Goal: Task Accomplishment & Management: Manage account settings

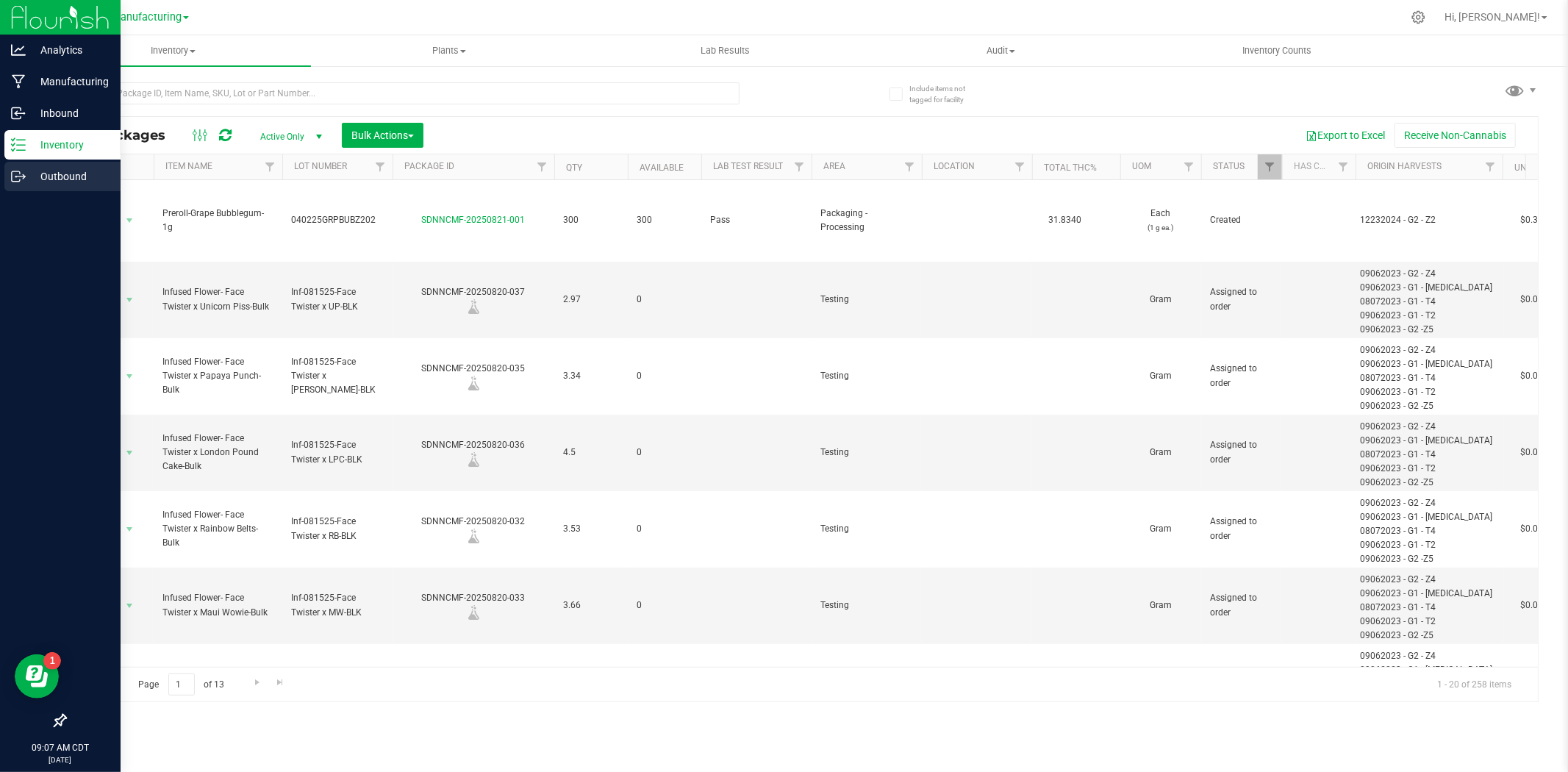
click at [47, 181] on p "Outbound" at bounding box center [70, 175] width 88 height 18
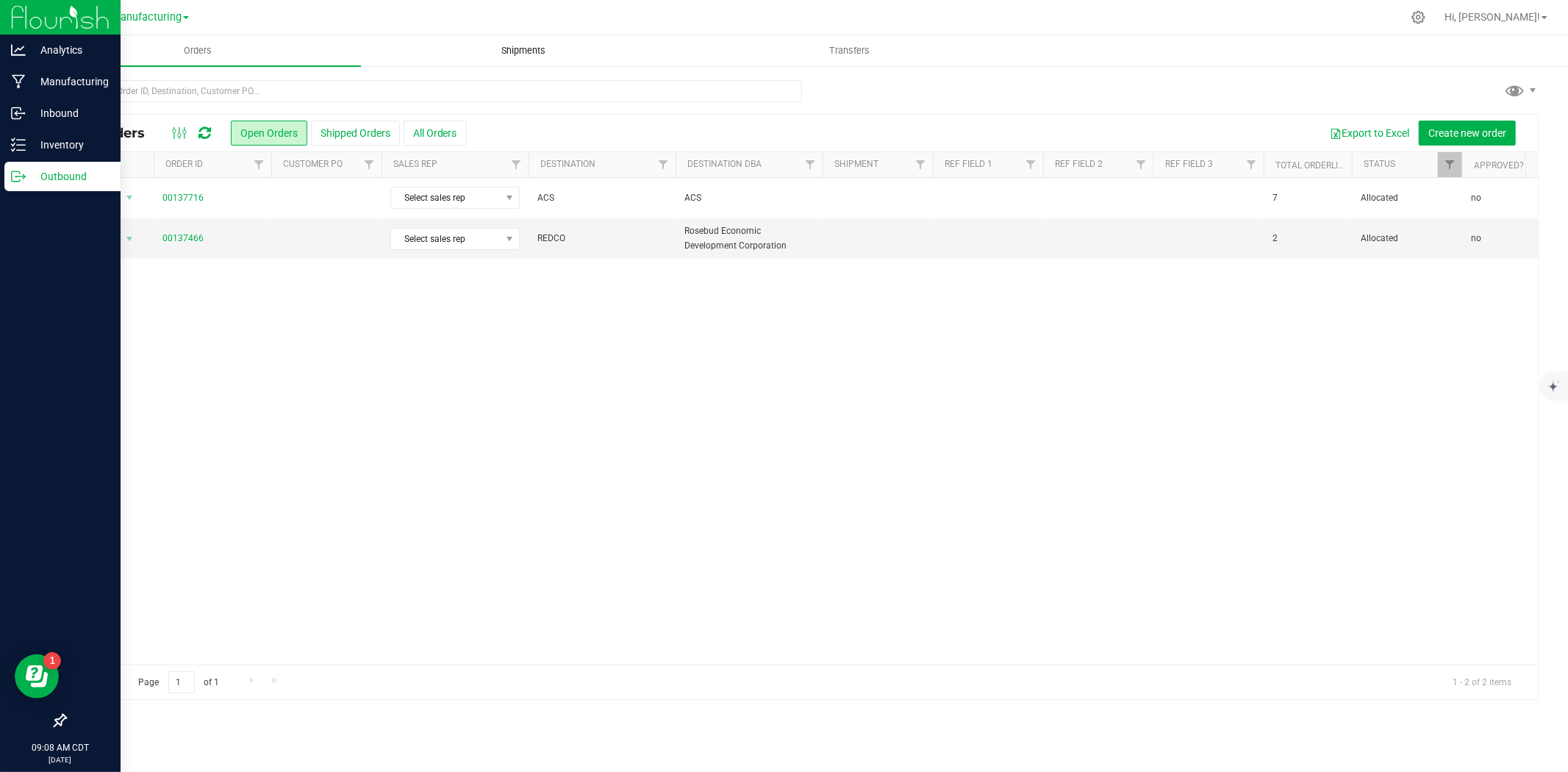
click at [516, 53] on span "Shipments" at bounding box center [524, 50] width 84 height 13
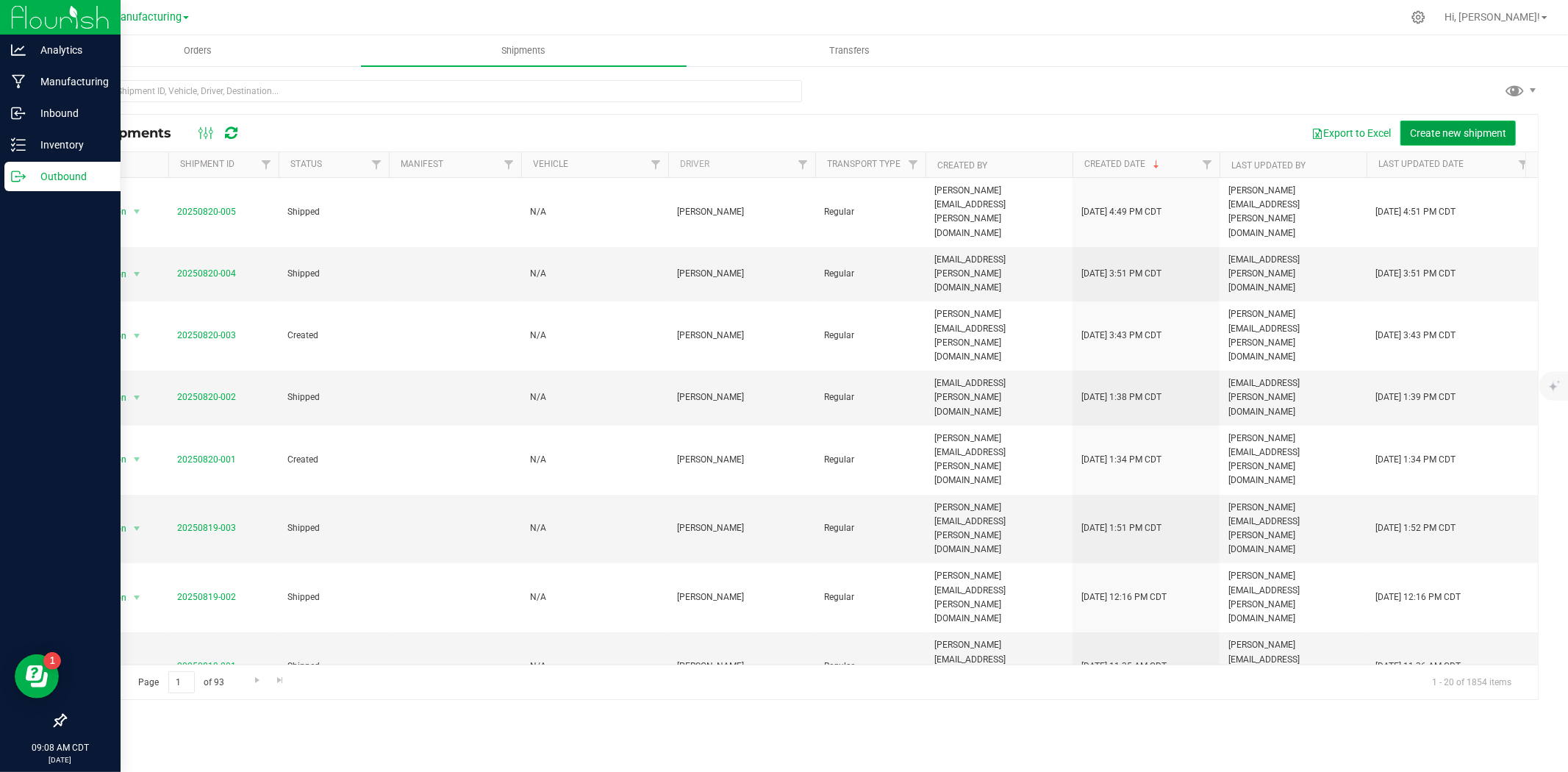
click at [1441, 133] on span "Create new shipment" at bounding box center [1458, 133] width 96 height 12
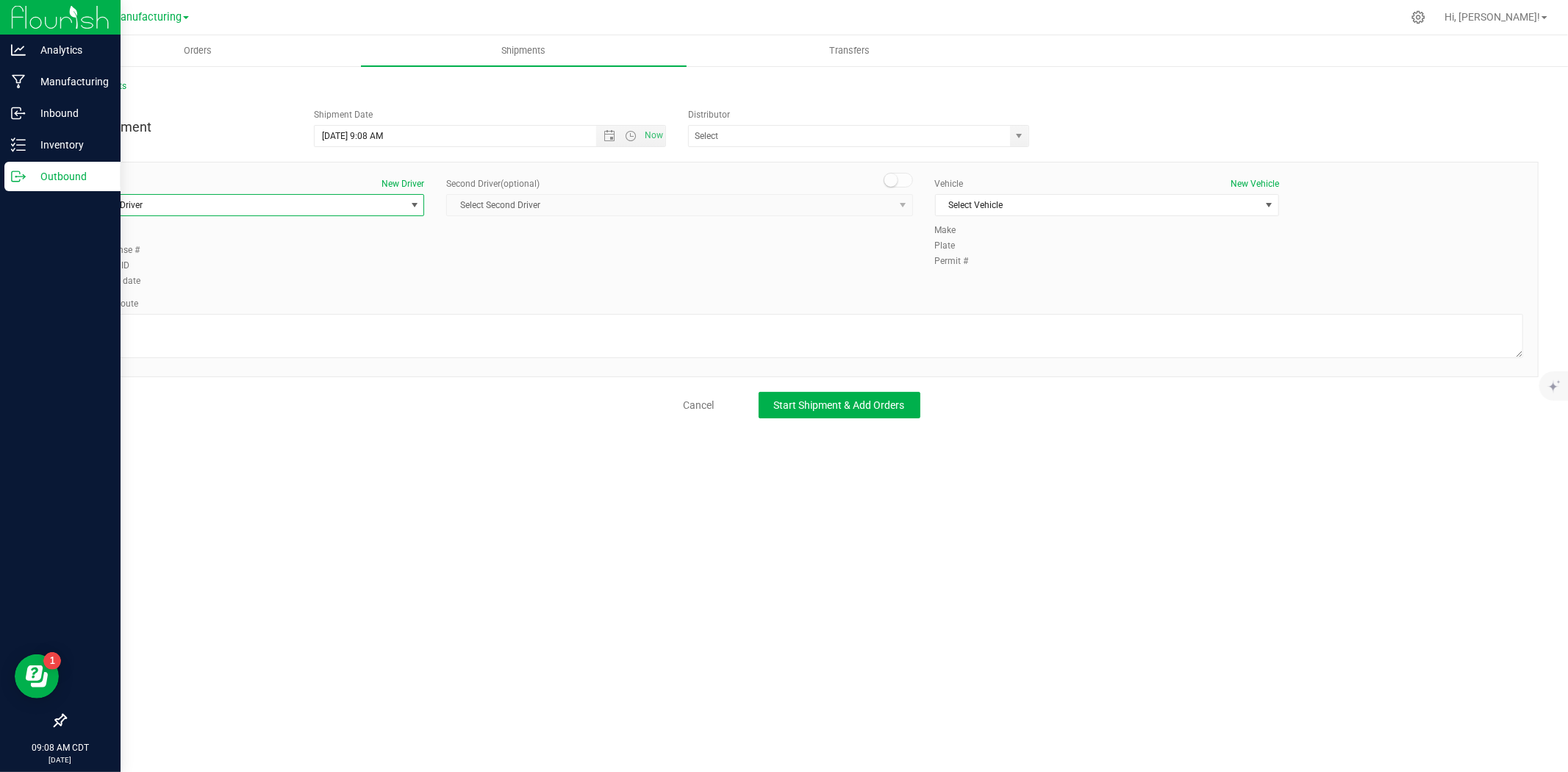
click at [376, 203] on span "Select Driver" at bounding box center [243, 205] width 324 height 21
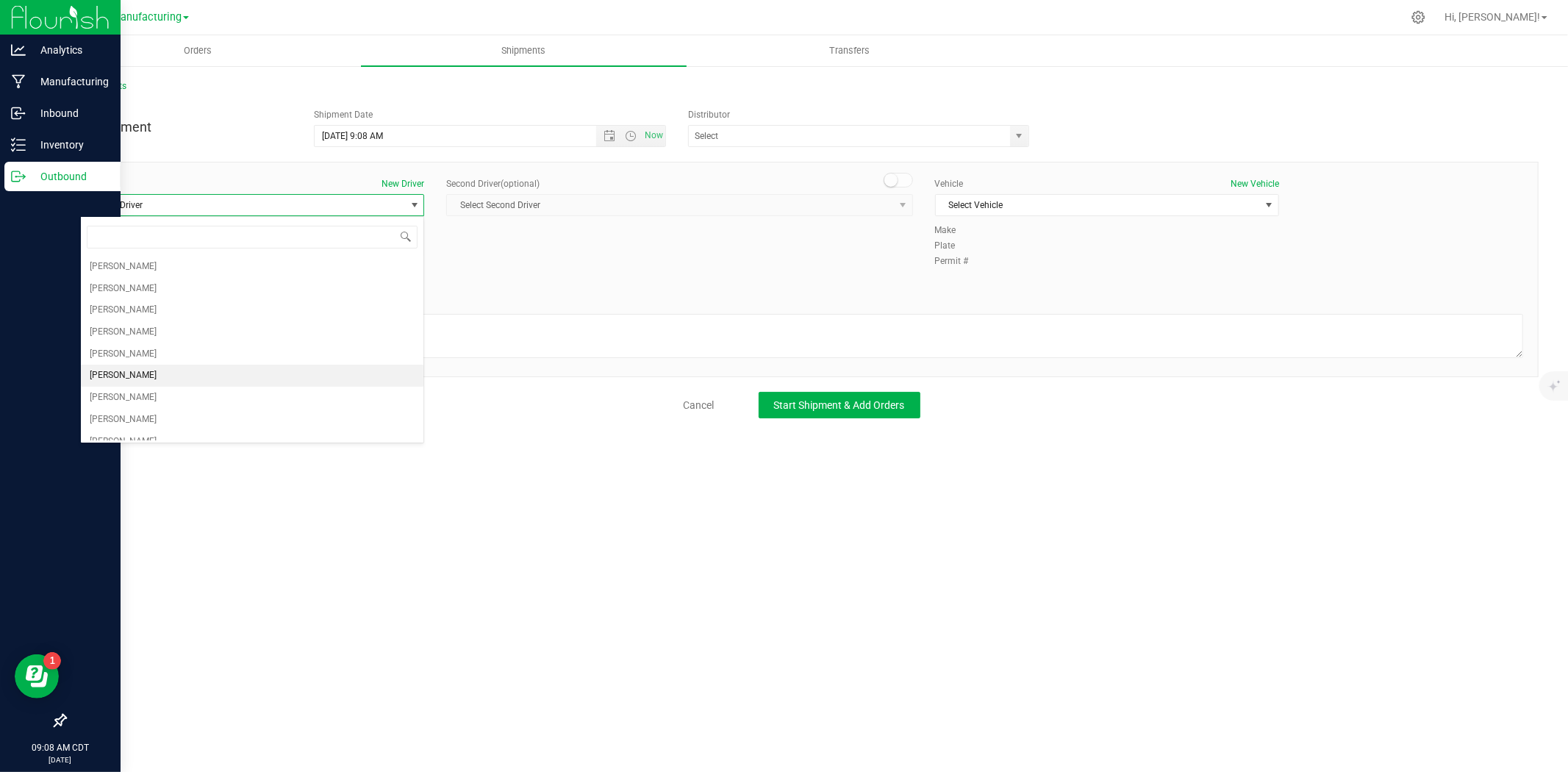
scroll to position [57, 0]
click at [137, 374] on li "[PERSON_NAME]" at bounding box center [252, 386] width 343 height 22
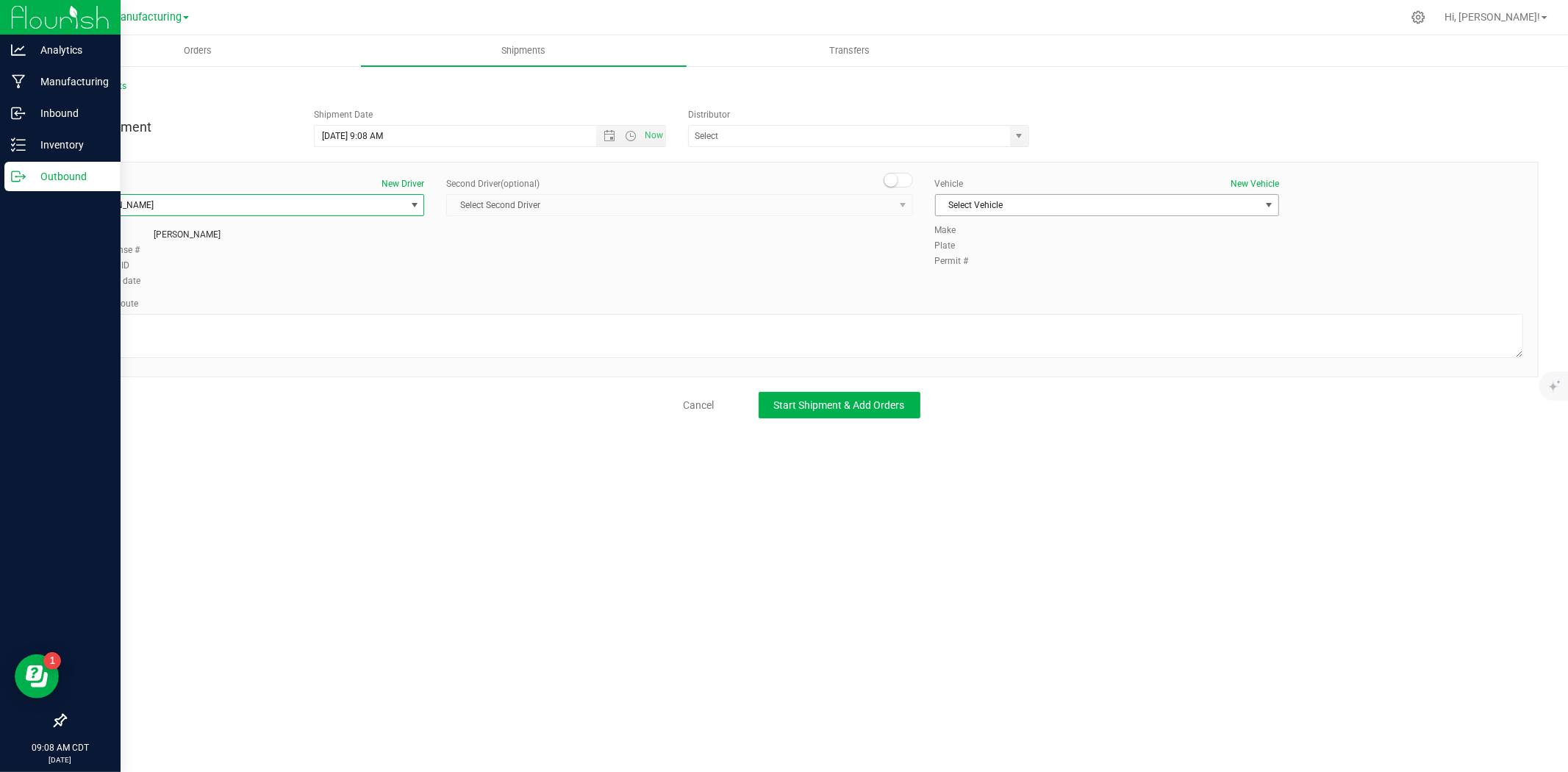
click at [958, 215] on span "Select Vehicle" at bounding box center [1097, 205] width 324 height 21
click at [972, 251] on li "Transfer Vehicle" at bounding box center [1107, 252] width 343 height 22
click at [966, 199] on span "Transfer Vehicle" at bounding box center [1097, 205] width 324 height 21
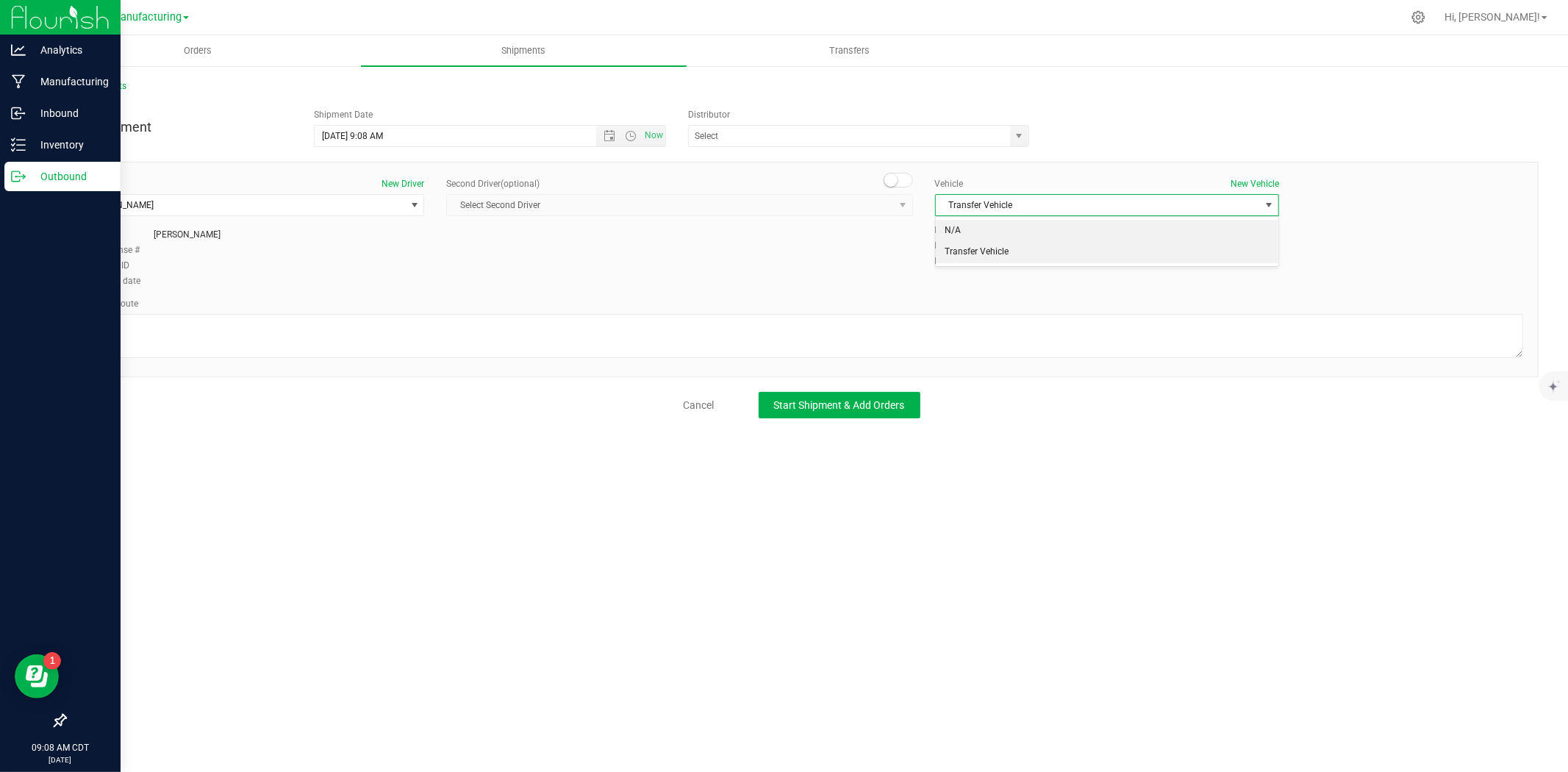
click at [972, 229] on li "N/A" at bounding box center [1107, 231] width 343 height 22
click at [447, 326] on textarea at bounding box center [801, 335] width 1443 height 44
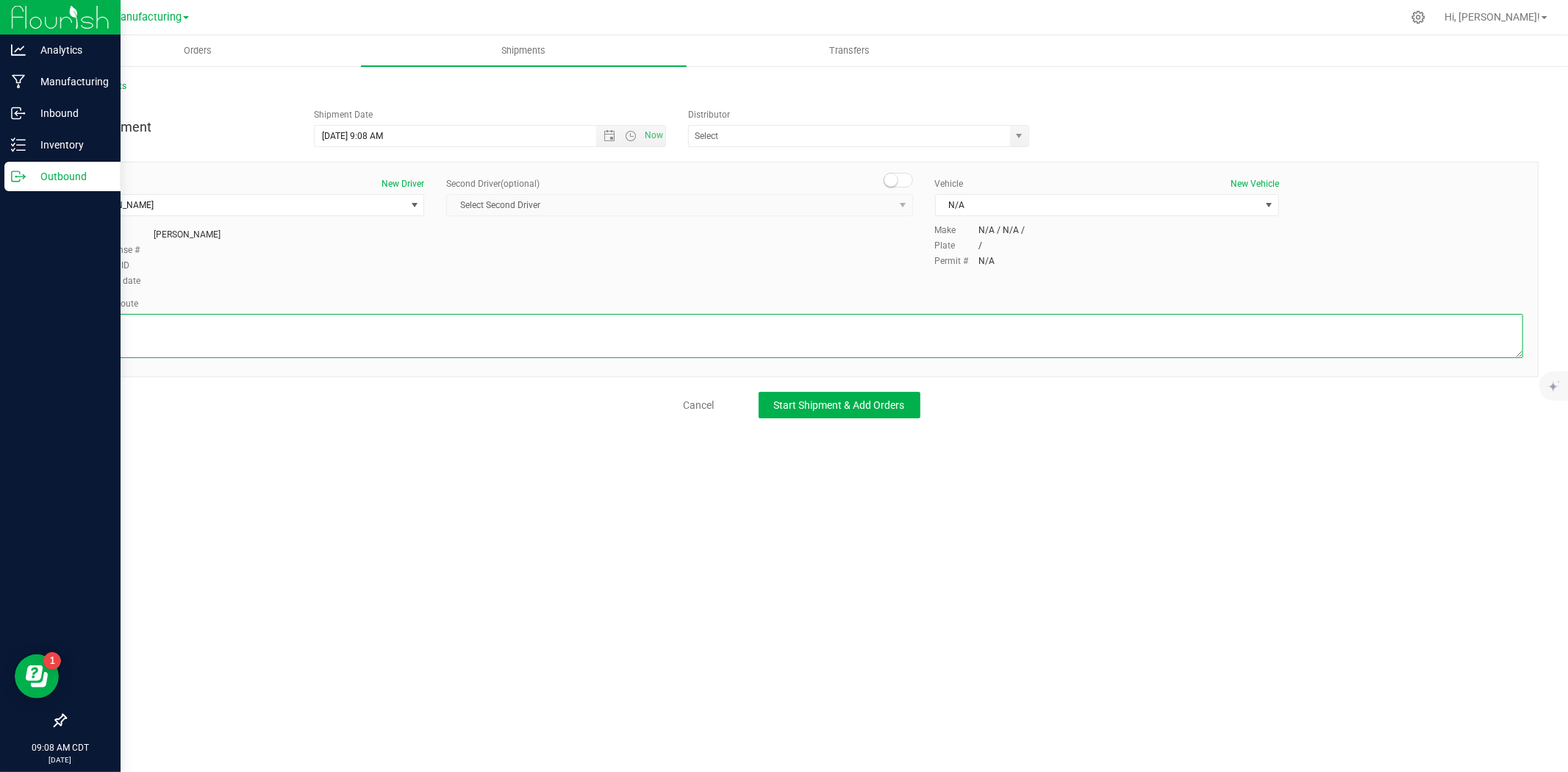
type textarea "F"
type textarea "FSST to [GEOGRAPHIC_DATA]"
click at [831, 409] on span "Start Shipment & Add Orders" at bounding box center [840, 404] width 131 height 12
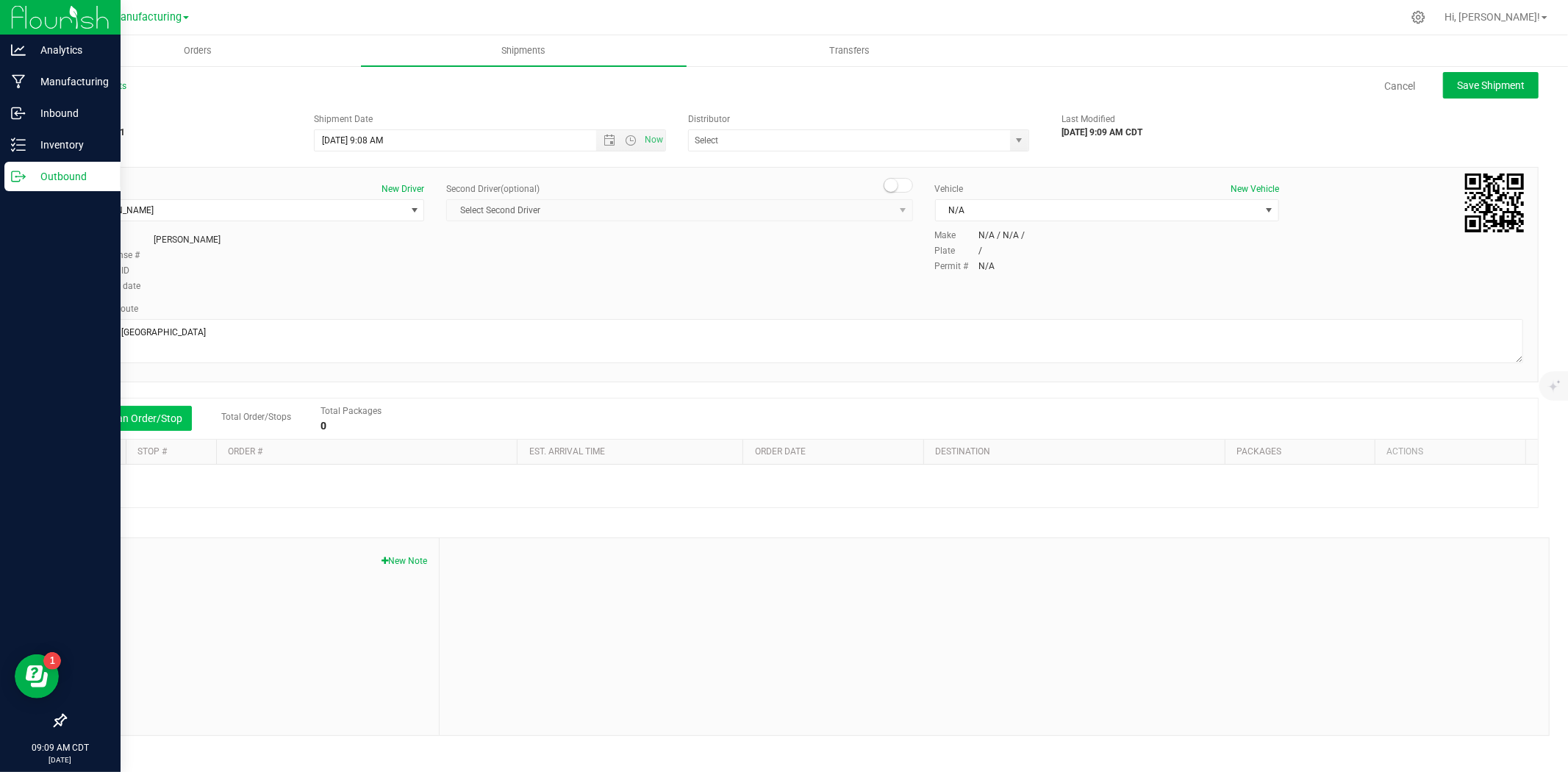
click at [118, 412] on button "Add an Order/Stop" at bounding box center [134, 418] width 116 height 25
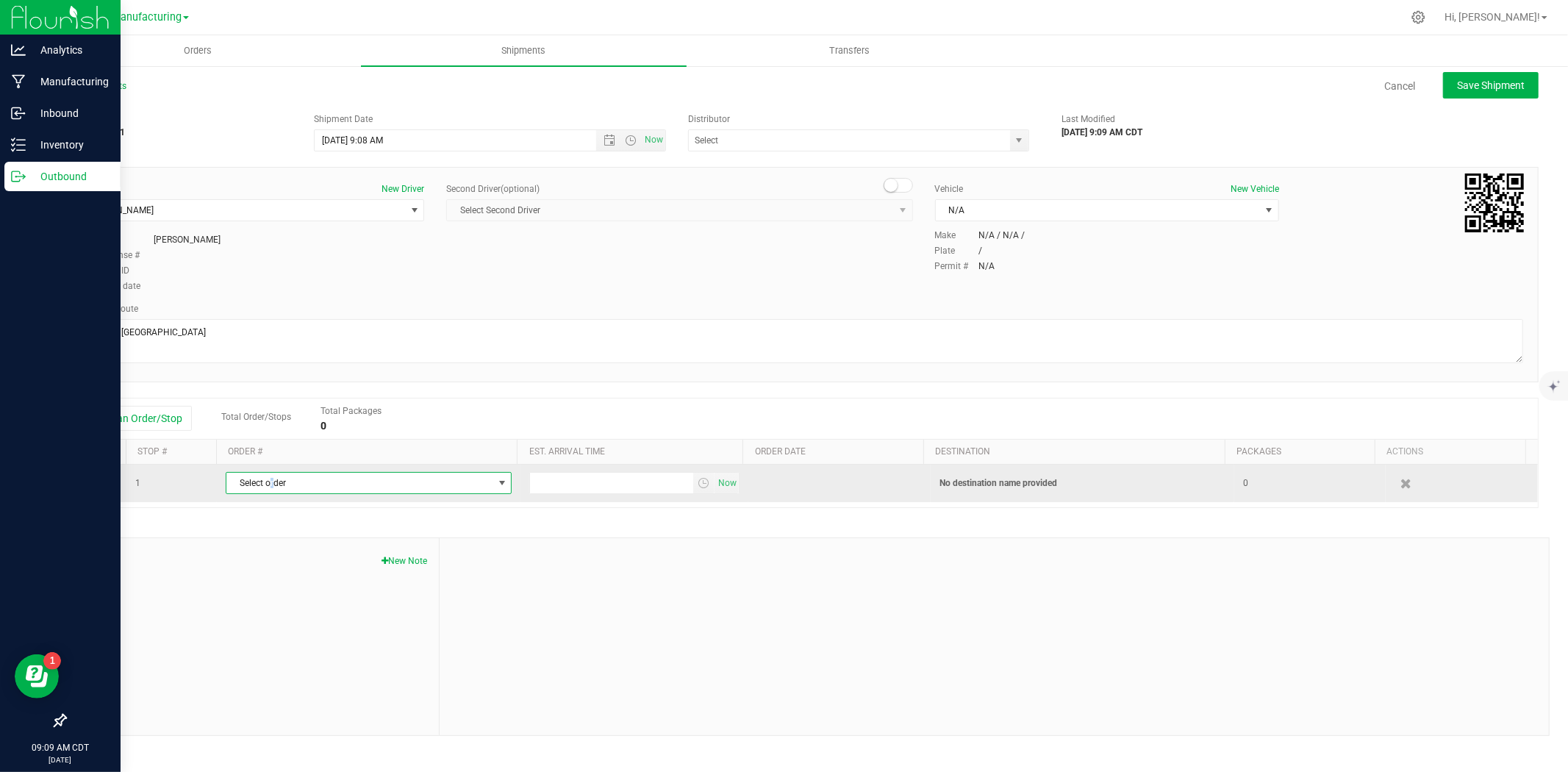
click at [272, 475] on span "Select order" at bounding box center [359, 483] width 266 height 21
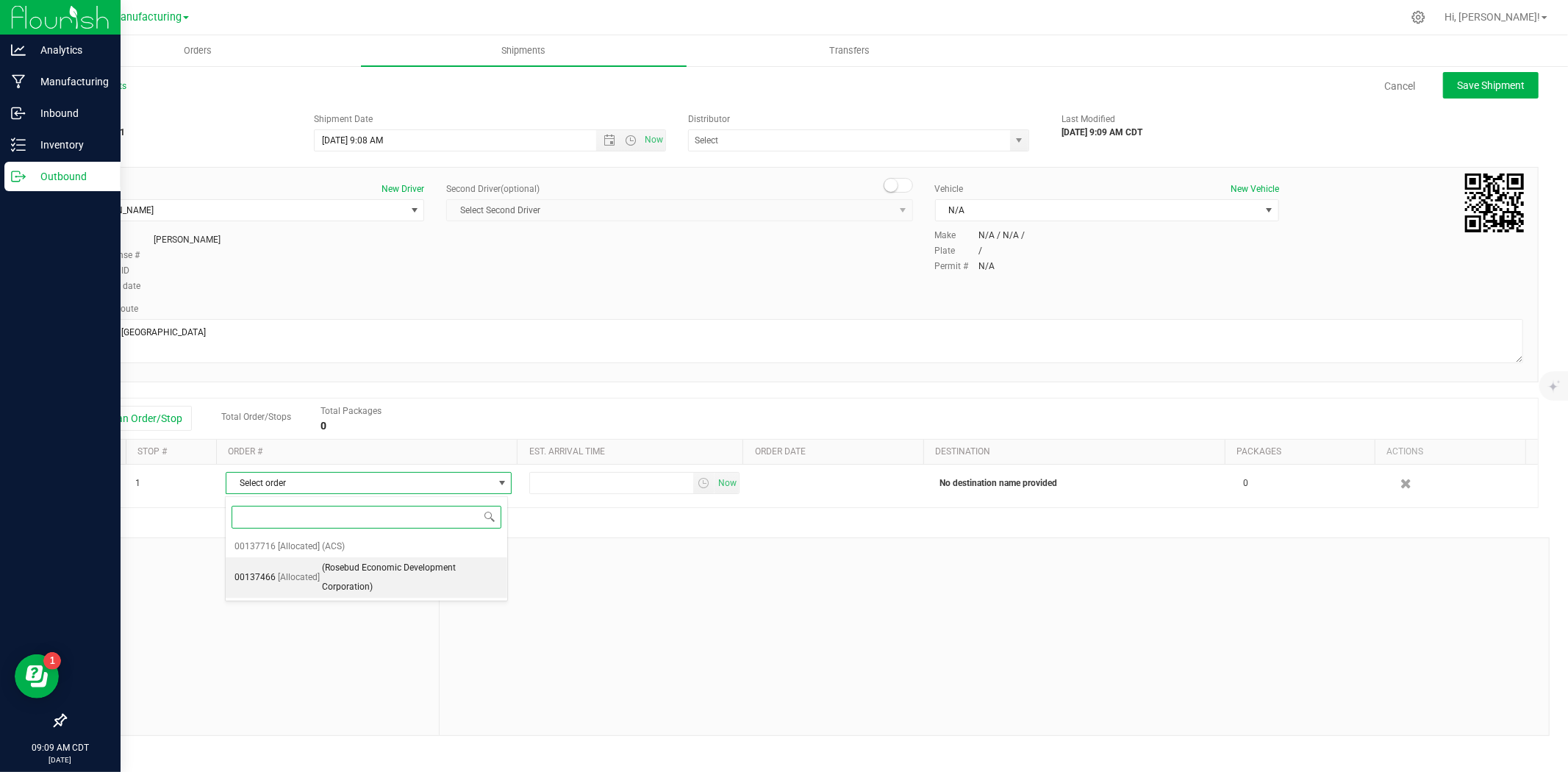
click at [318, 571] on li "00137466 [Allocated] (Rosebud Economic Development Corporation)" at bounding box center [367, 577] width 282 height 40
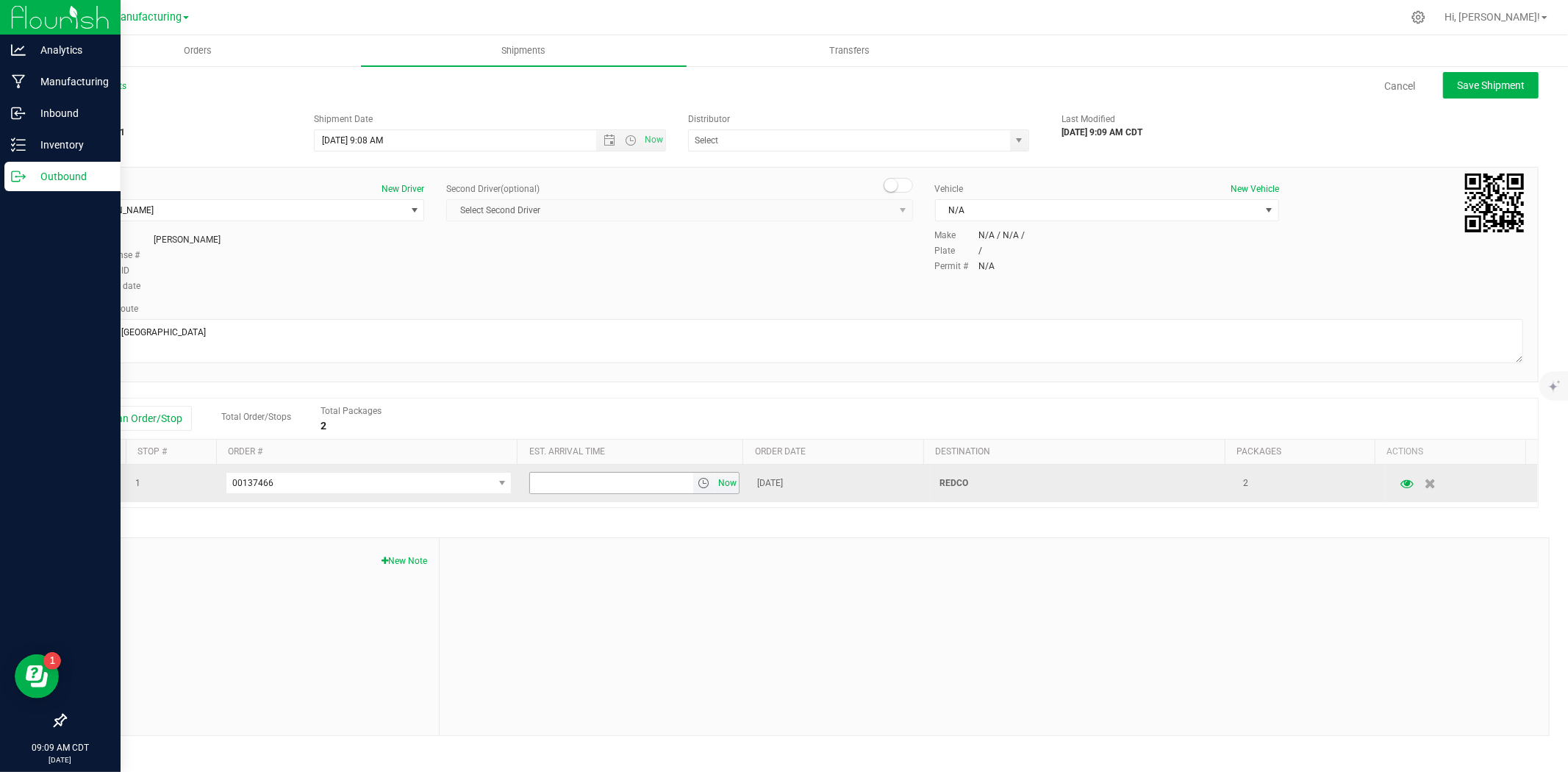
click at [724, 482] on span "Now" at bounding box center [727, 483] width 25 height 21
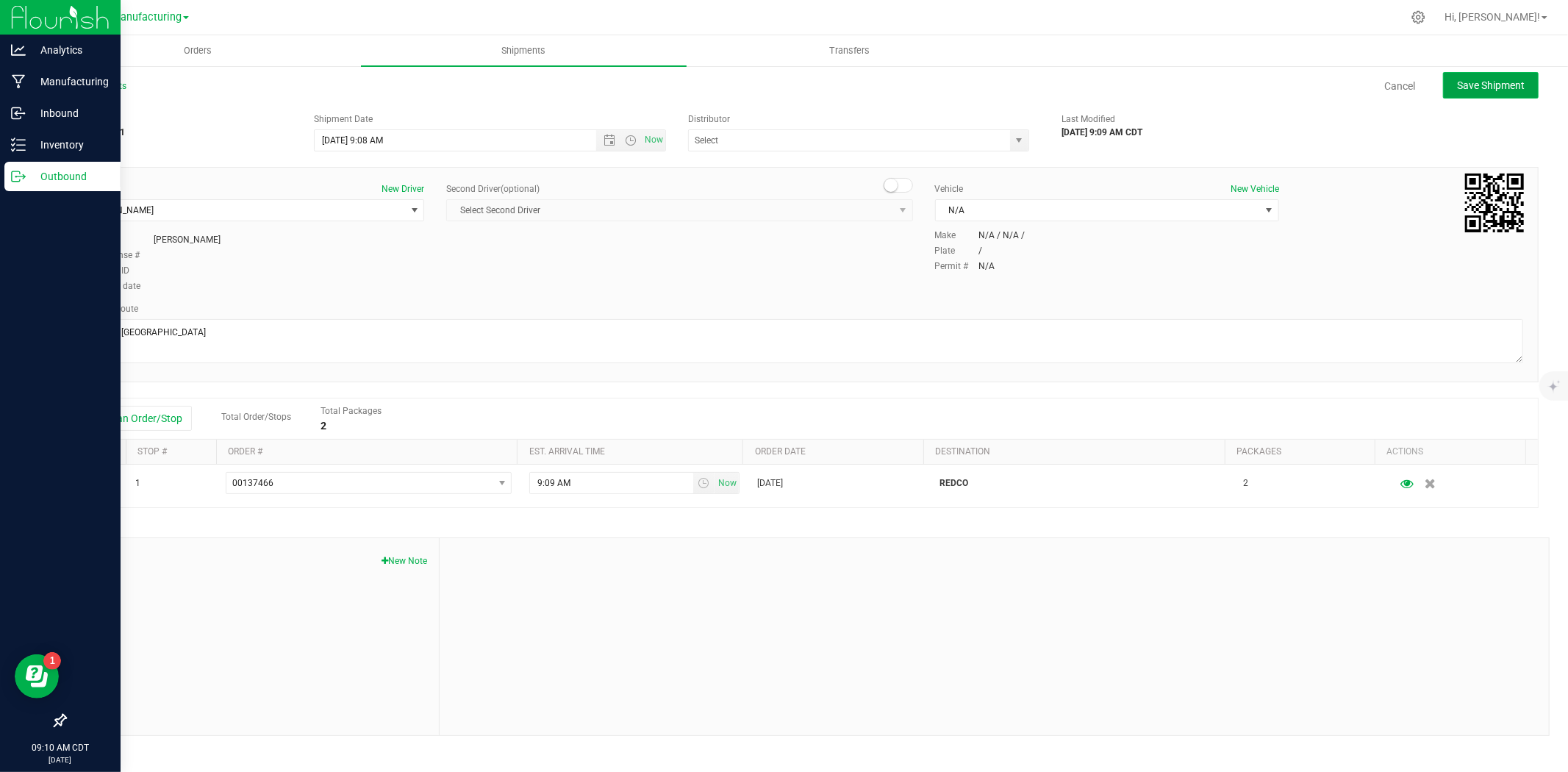
click at [1510, 82] on span "Save Shipment" at bounding box center [1490, 85] width 67 height 12
type input "[DATE] 2:08 PM"
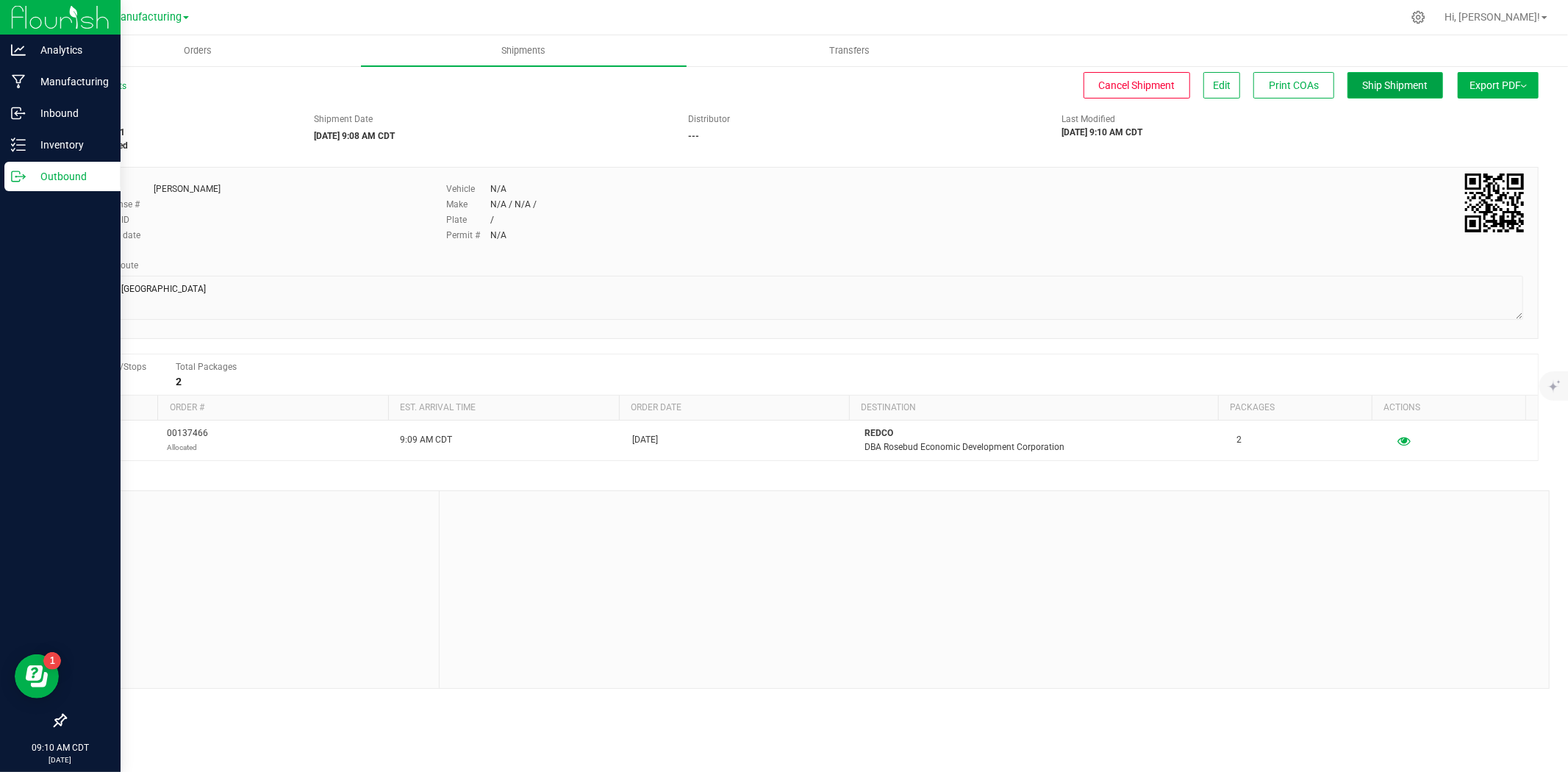
click at [1356, 91] on button "Ship Shipment" at bounding box center [1395, 85] width 95 height 26
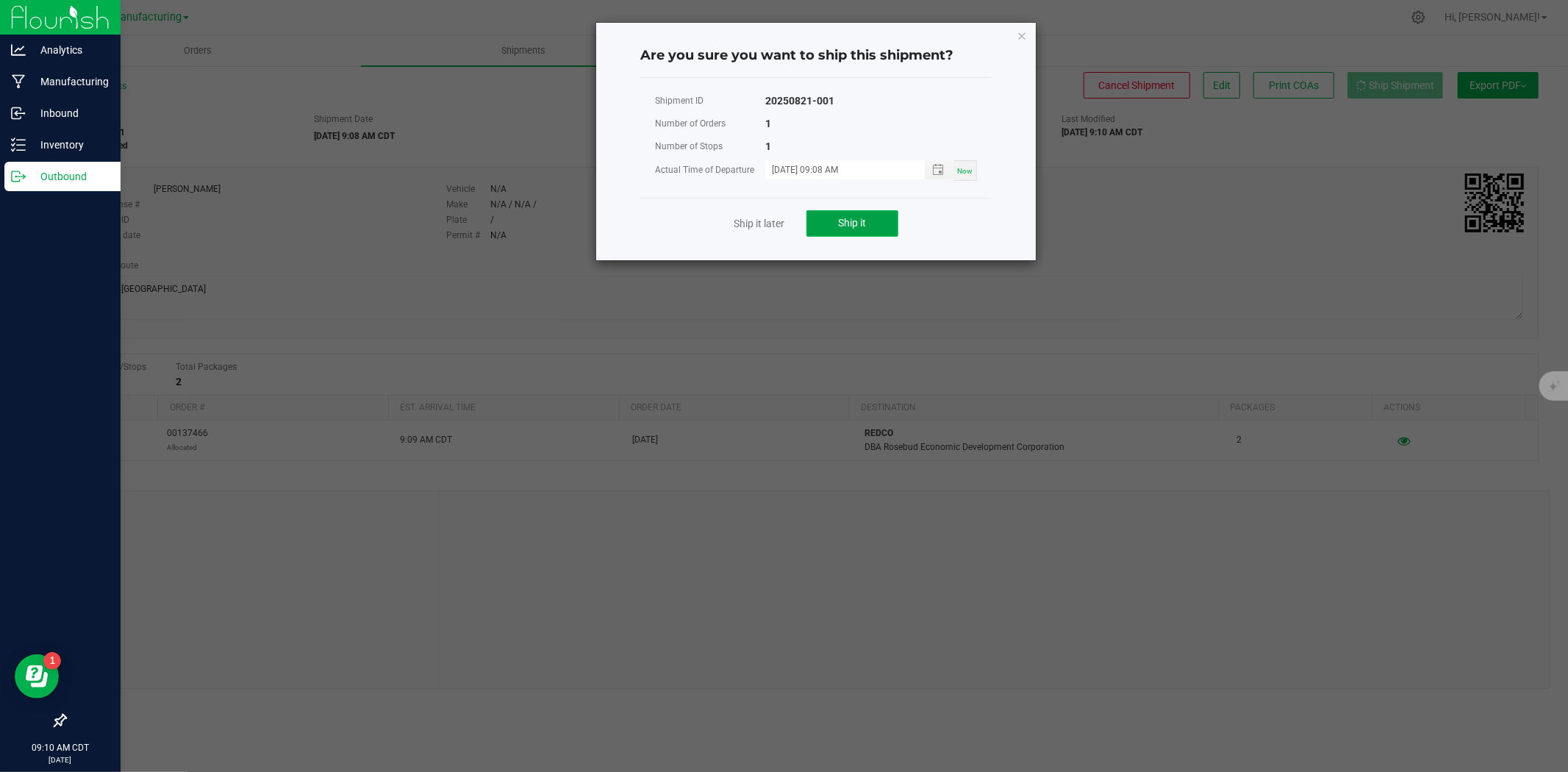
click at [869, 229] on button "Ship it" at bounding box center [853, 223] width 92 height 26
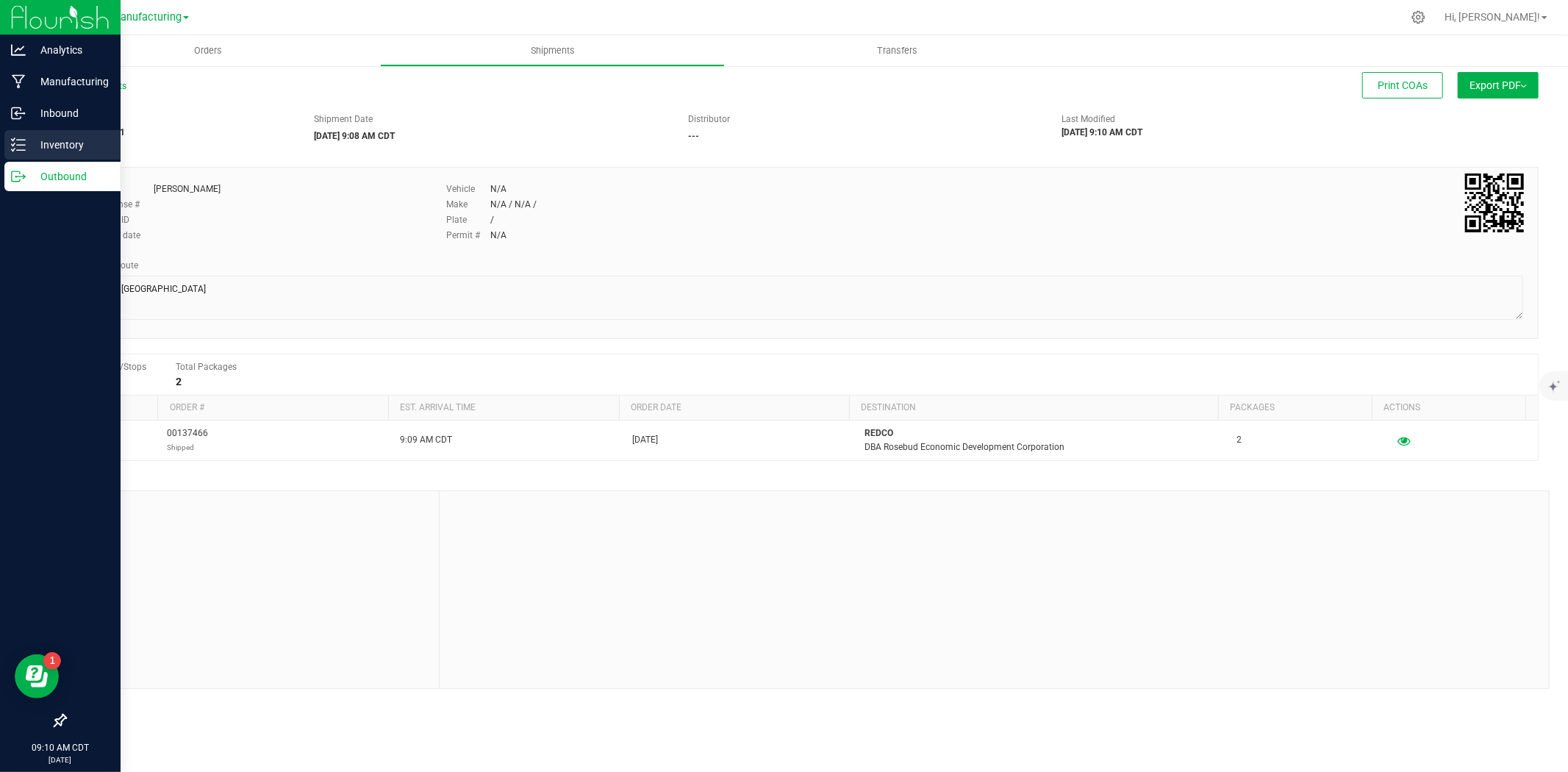
click at [40, 143] on p "Inventory" at bounding box center [70, 145] width 88 height 18
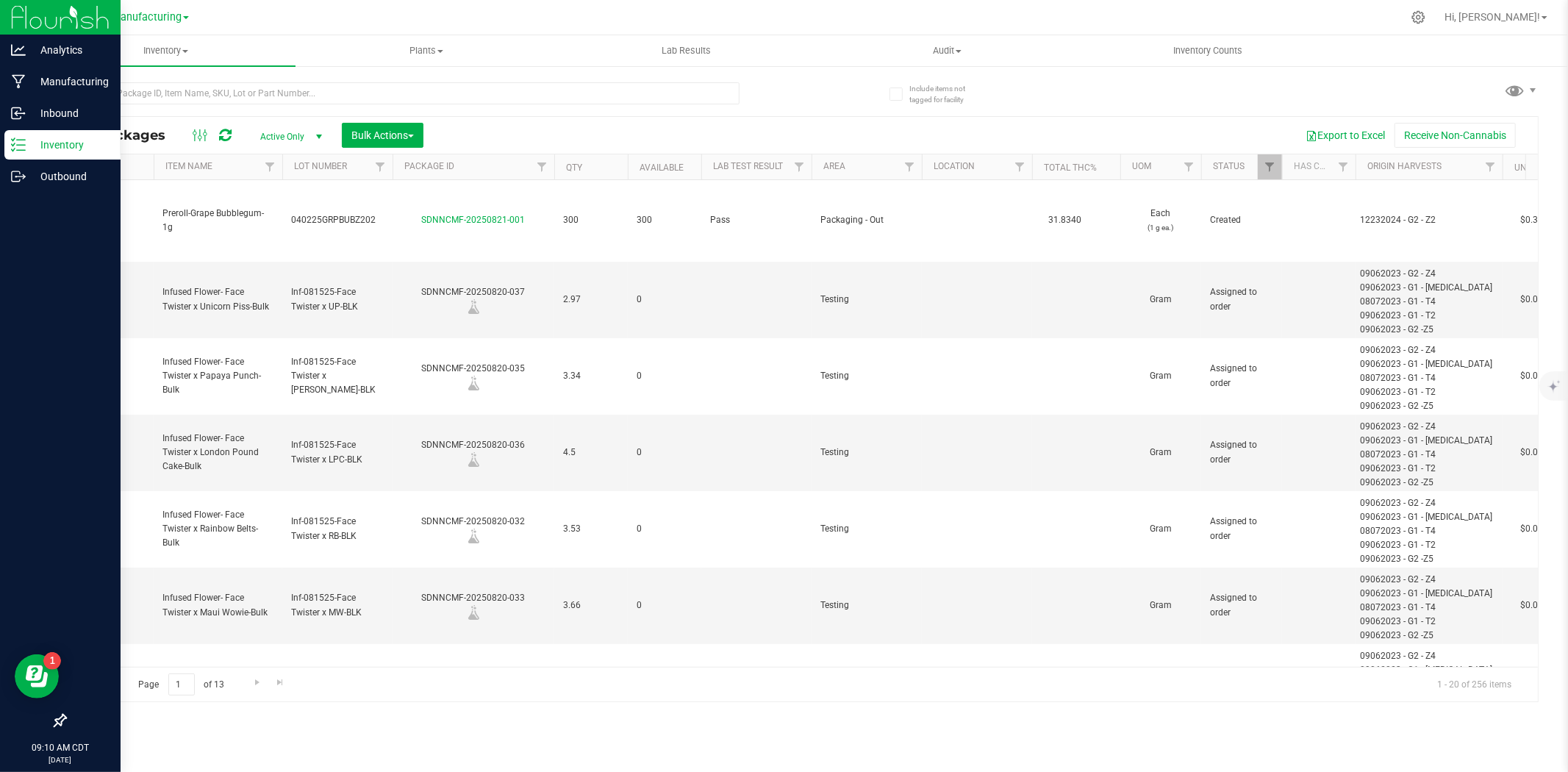
type input "[DATE]"
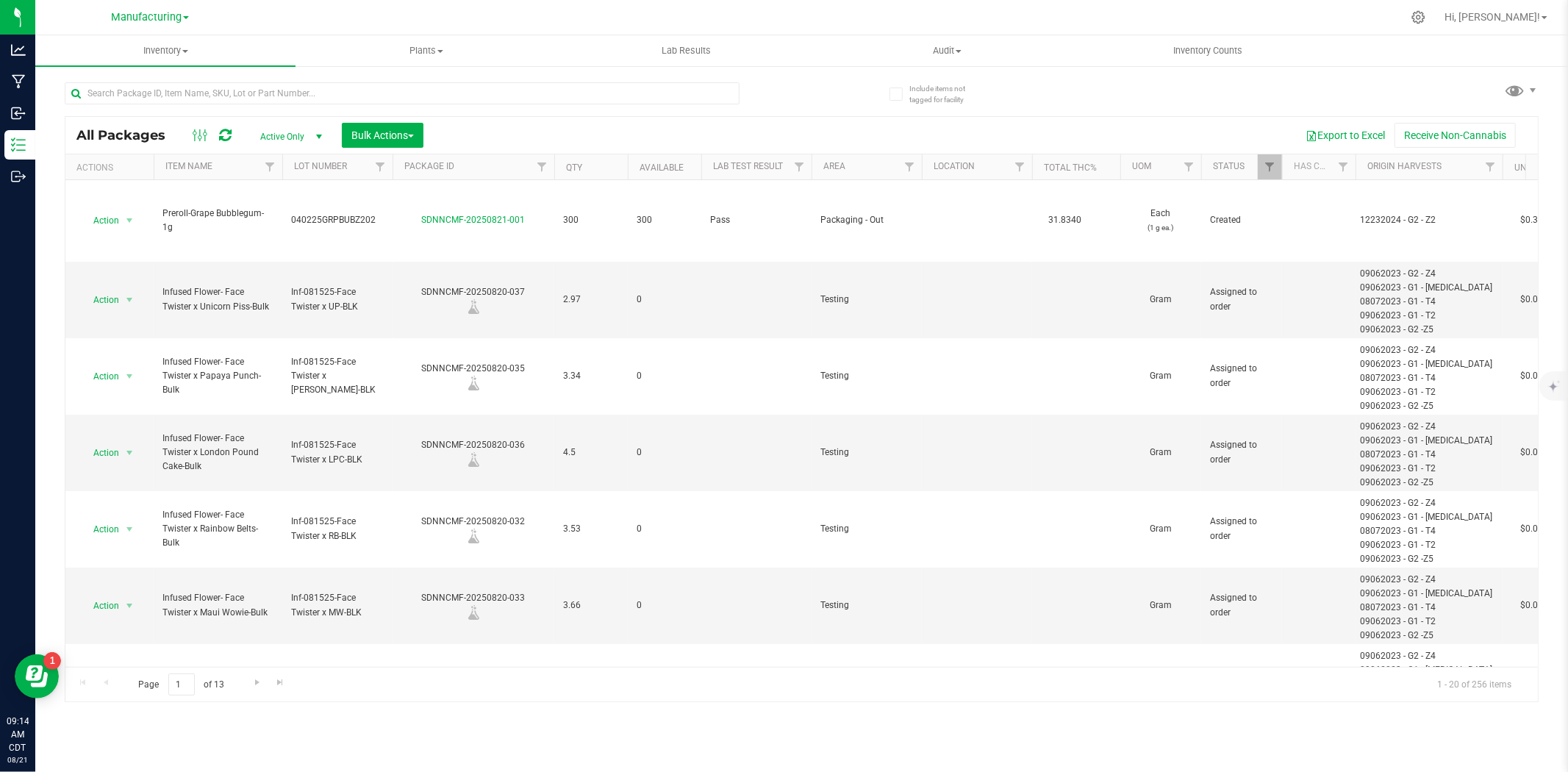
click at [177, 9] on link "Manufacturing" at bounding box center [149, 16] width 78 height 14
click at [98, 119] on link "Retail" at bounding box center [150, 110] width 215 height 20
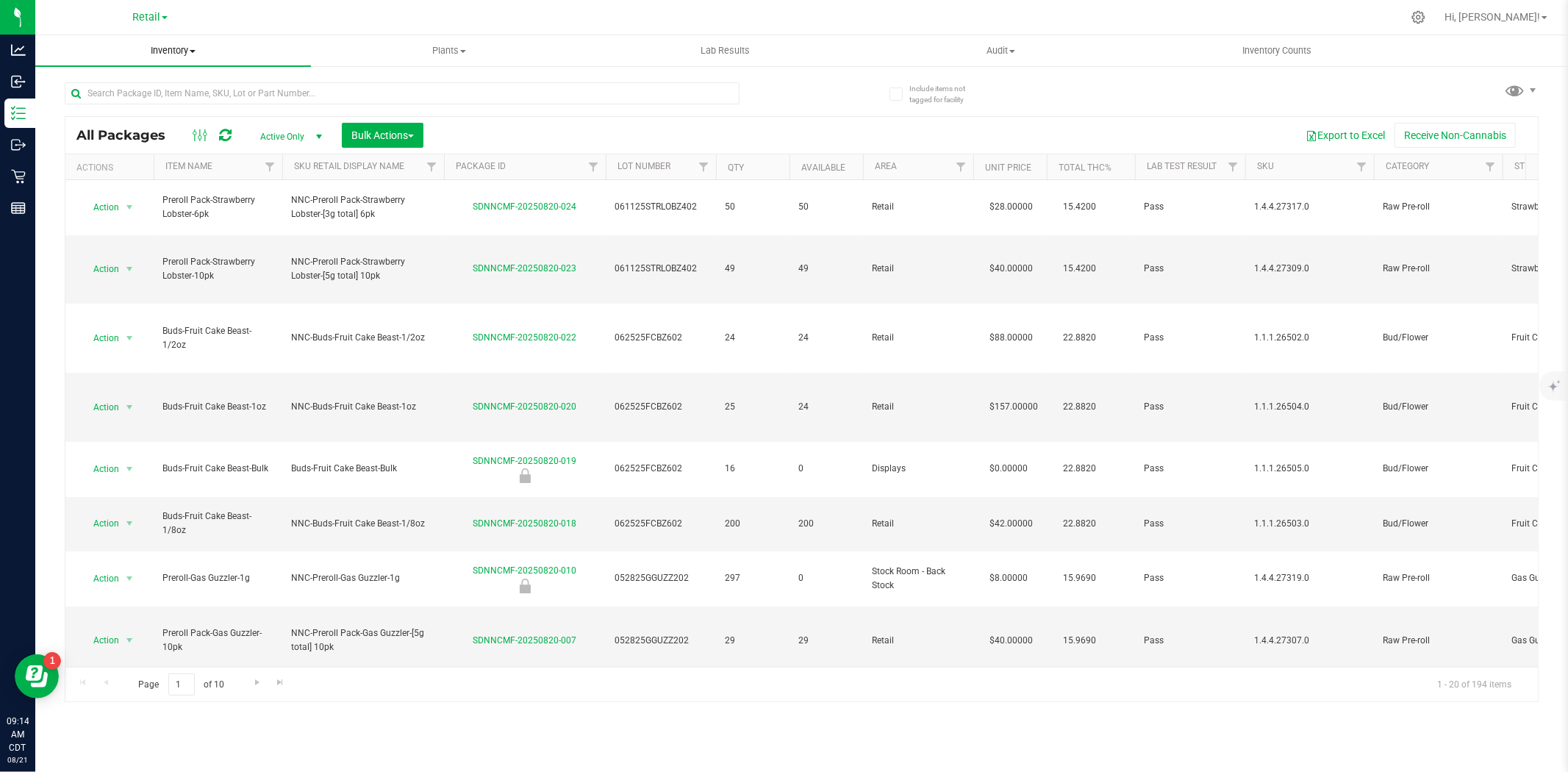
click at [157, 45] on span "Inventory" at bounding box center [173, 50] width 275 height 13
click at [125, 125] on li "Waste log" at bounding box center [173, 124] width 275 height 18
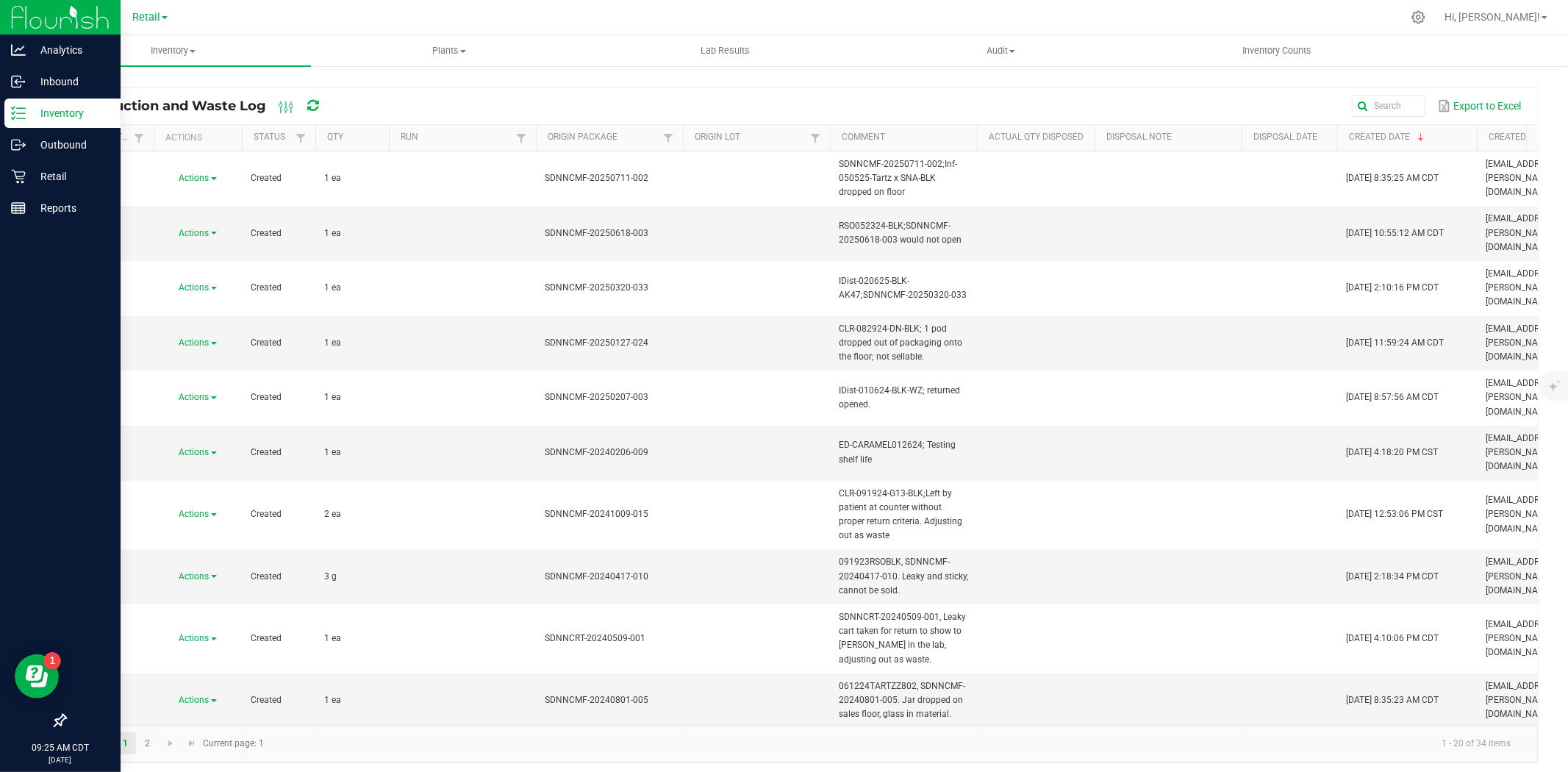
click at [57, 106] on p "Inventory" at bounding box center [70, 113] width 88 height 18
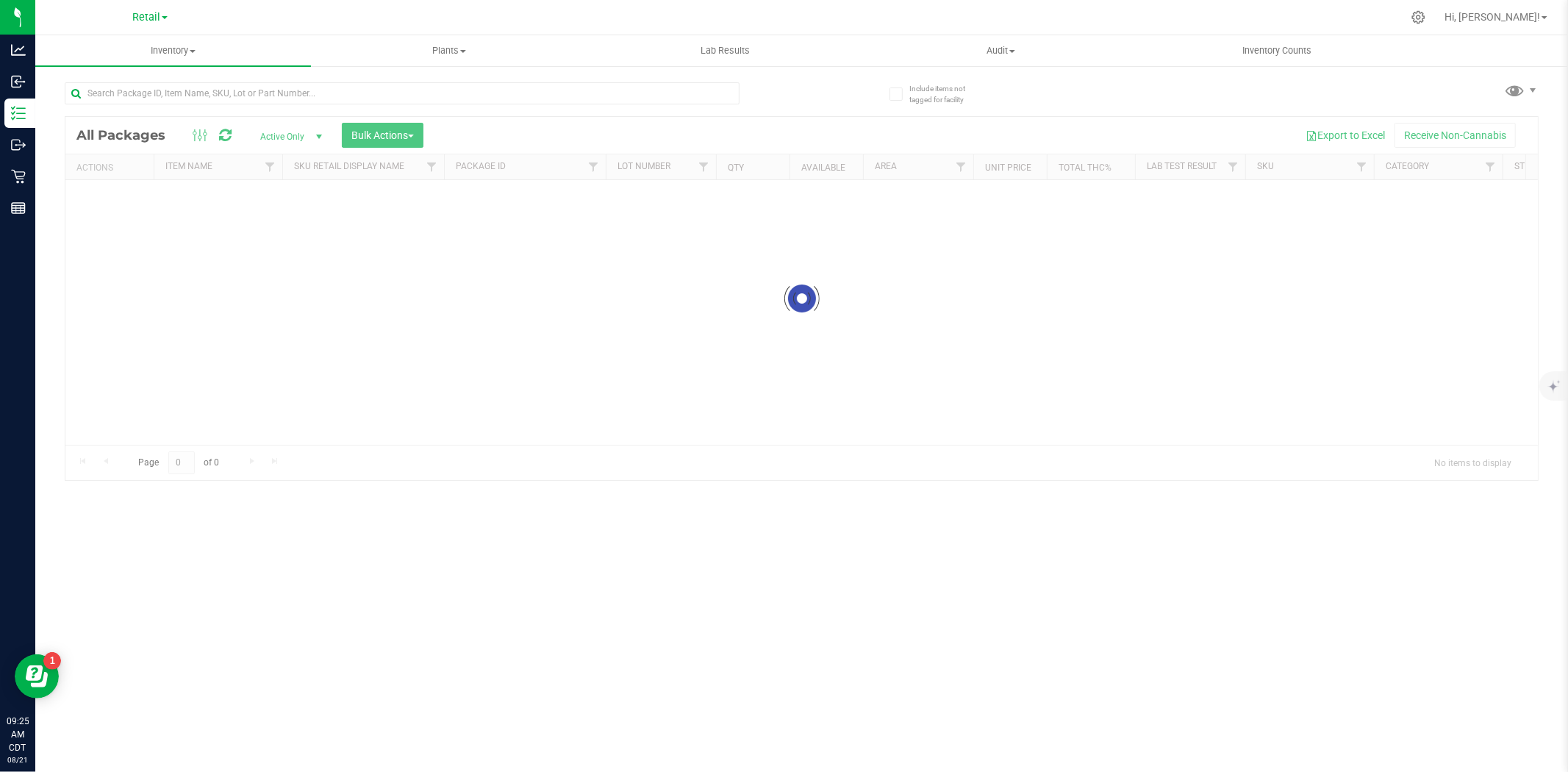
click at [140, 11] on span "Retail" at bounding box center [147, 17] width 28 height 12
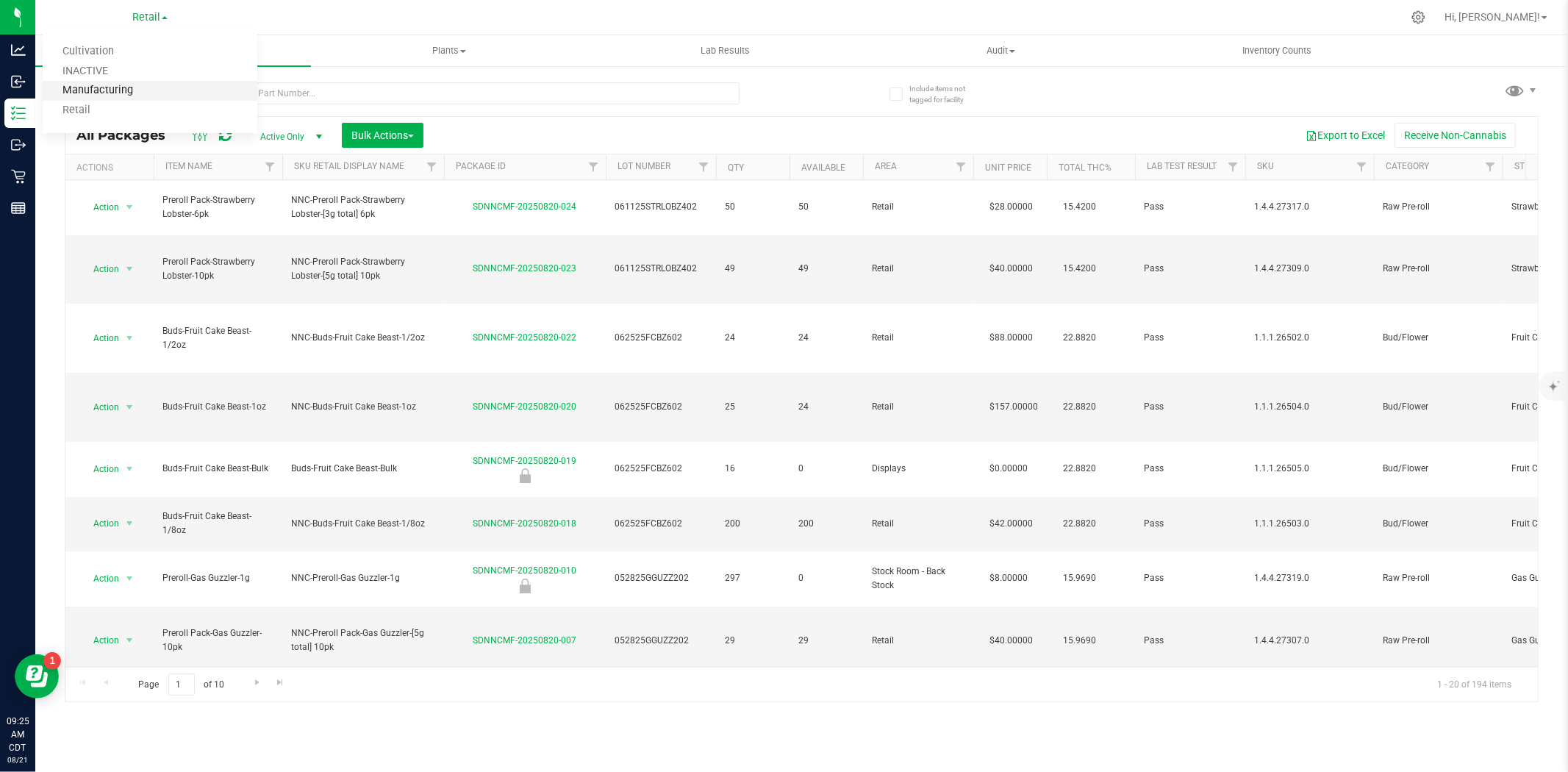
click at [105, 91] on link "Manufacturing" at bounding box center [150, 91] width 215 height 20
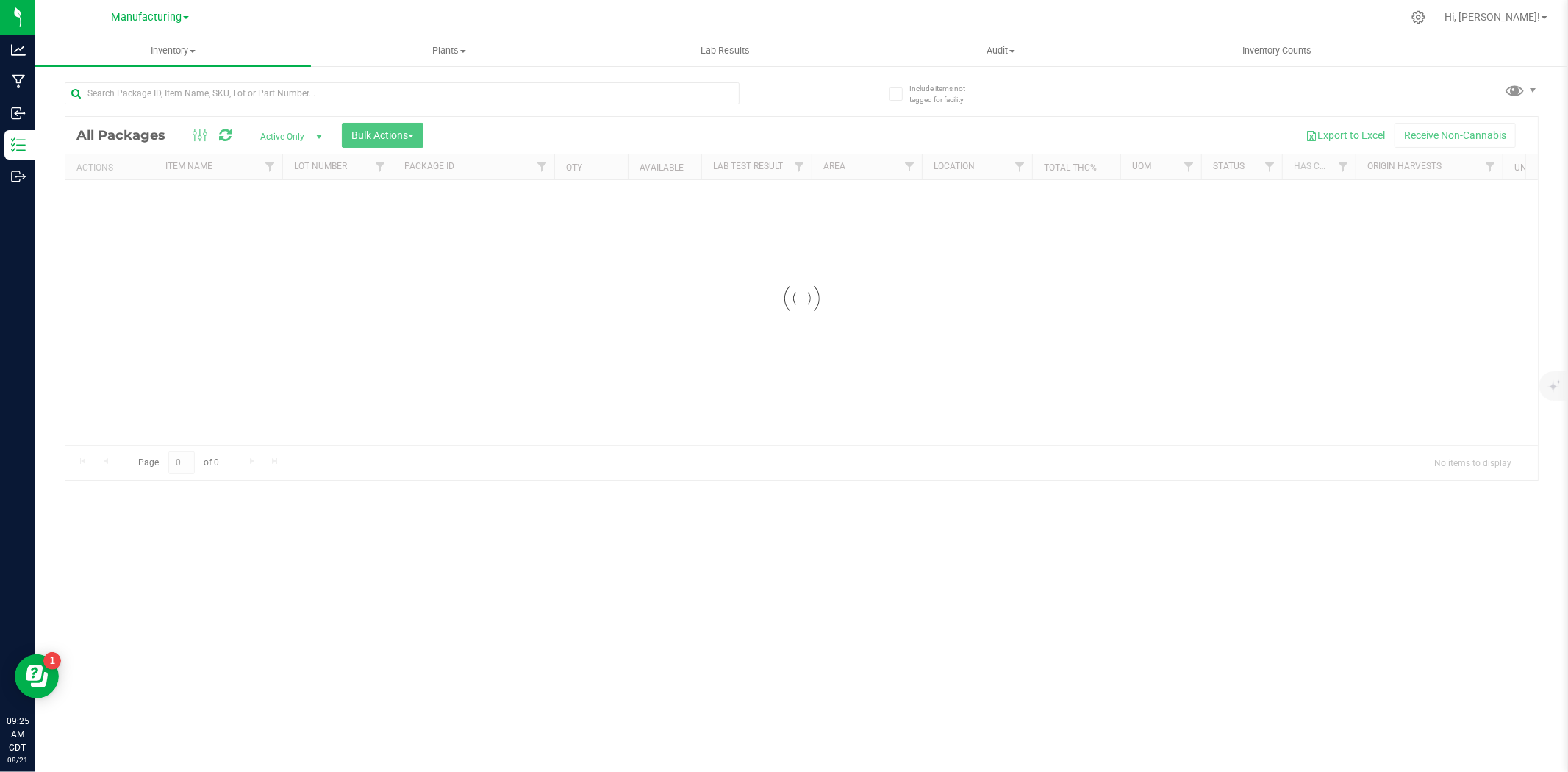
click at [173, 17] on span "Manufacturing" at bounding box center [147, 18] width 71 height 13
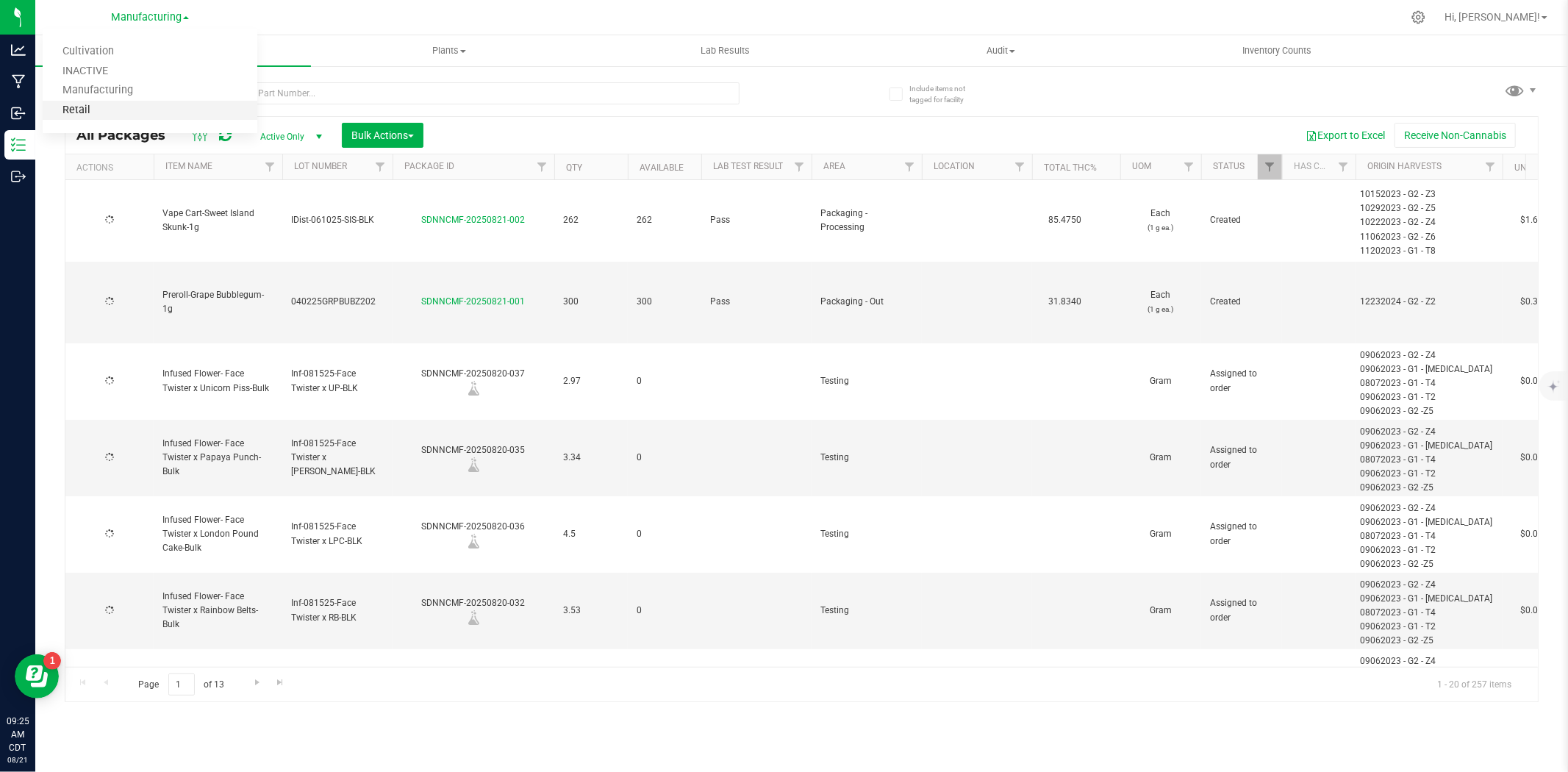
click at [134, 108] on link "Retail" at bounding box center [150, 110] width 215 height 20
type input "[DATE]"
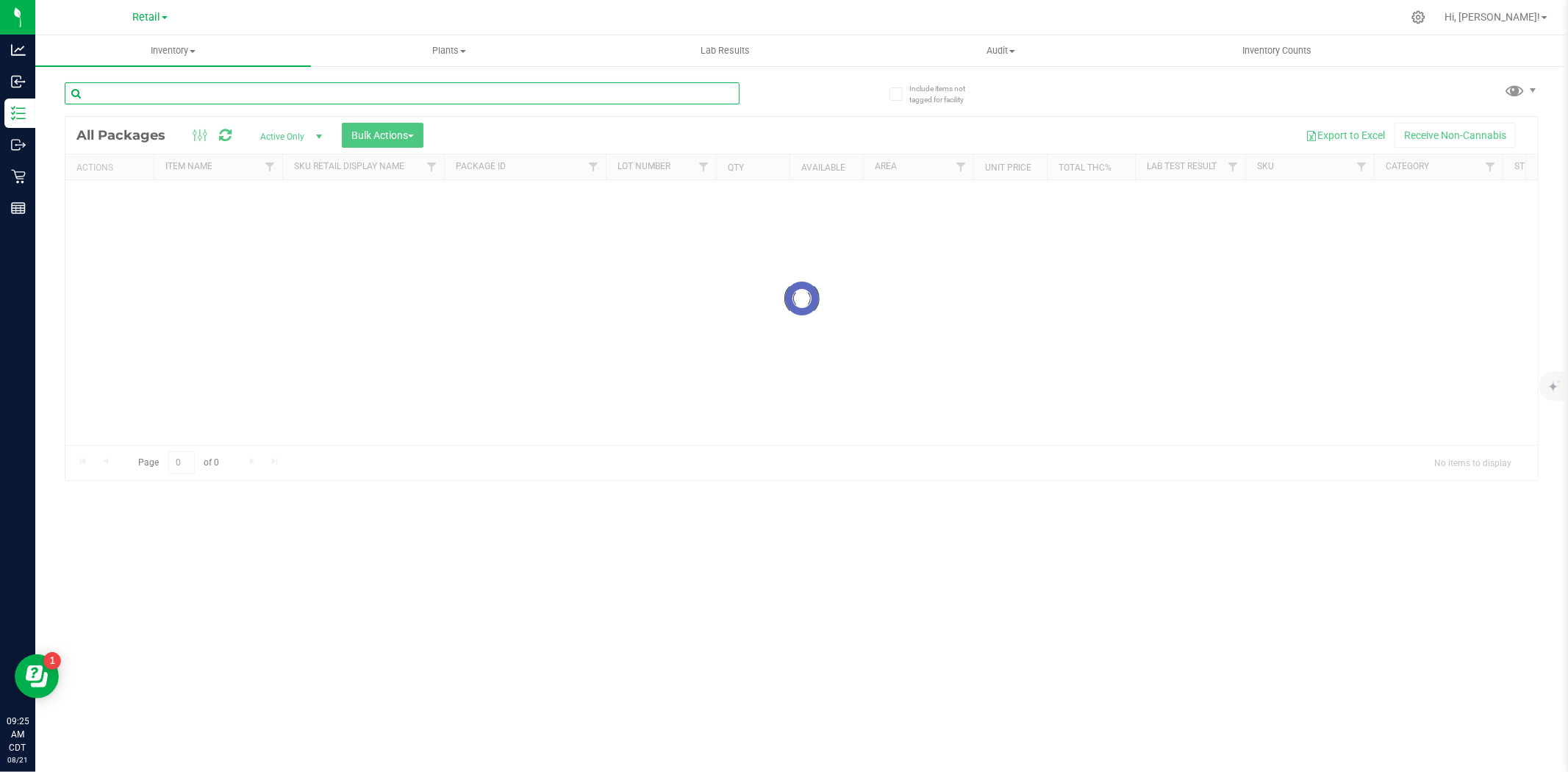
click at [145, 96] on input "text" at bounding box center [402, 93] width 675 height 22
type input "20230929-001"
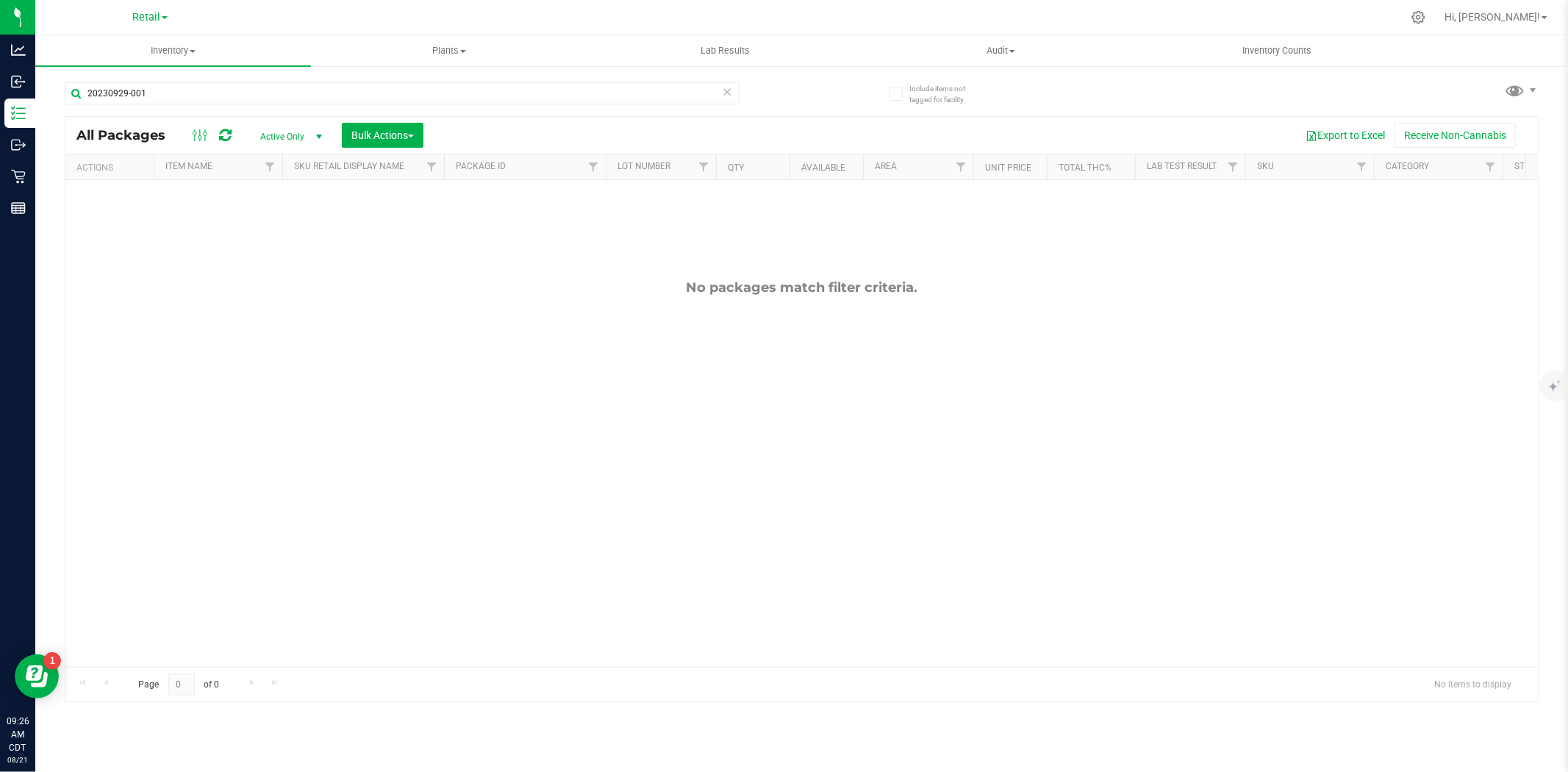
click at [278, 135] on span "Active Only" at bounding box center [288, 136] width 81 height 21
click at [275, 223] on li "All" at bounding box center [287, 227] width 79 height 22
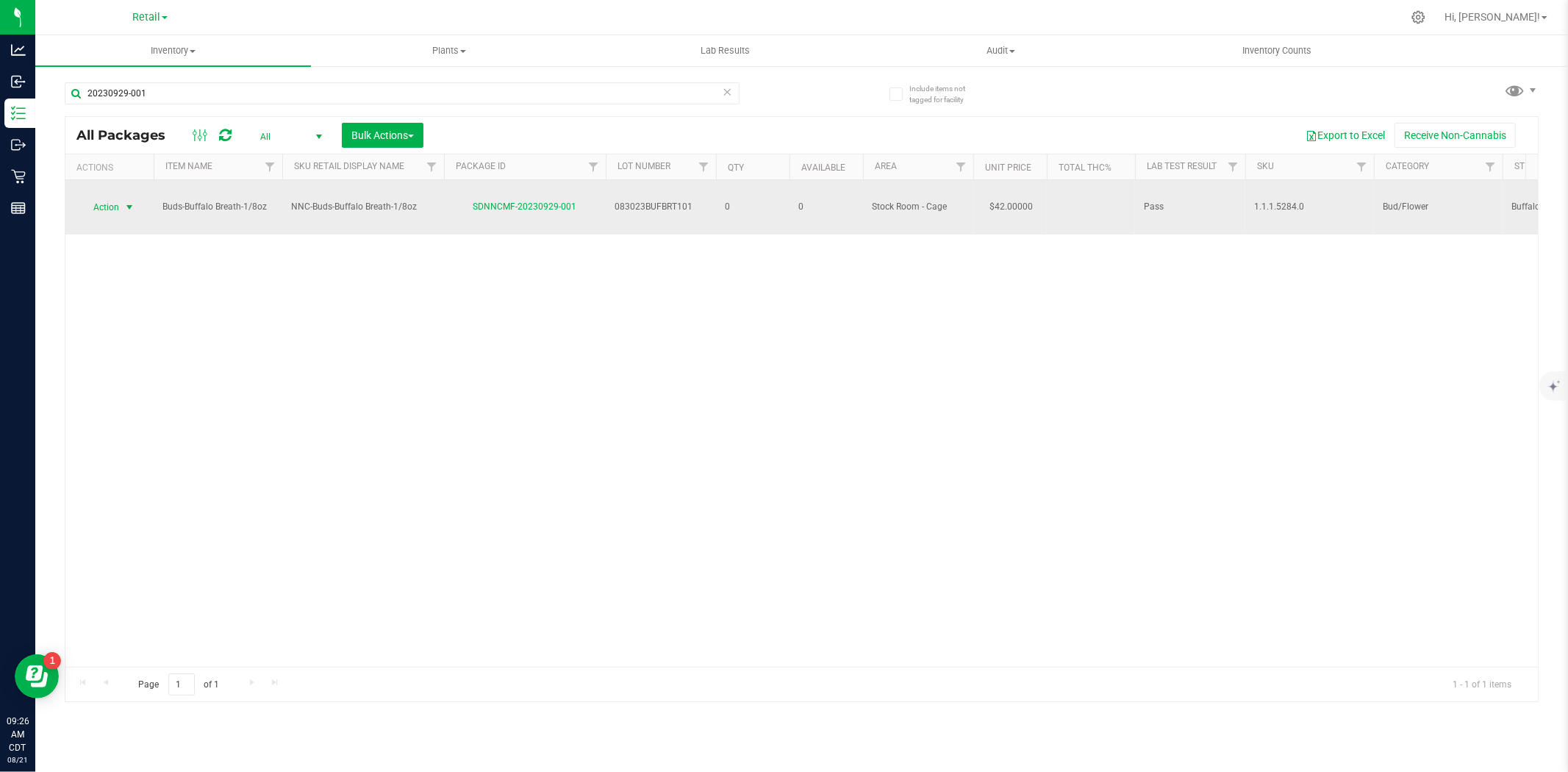
click at [97, 202] on span "Action" at bounding box center [100, 207] width 40 height 21
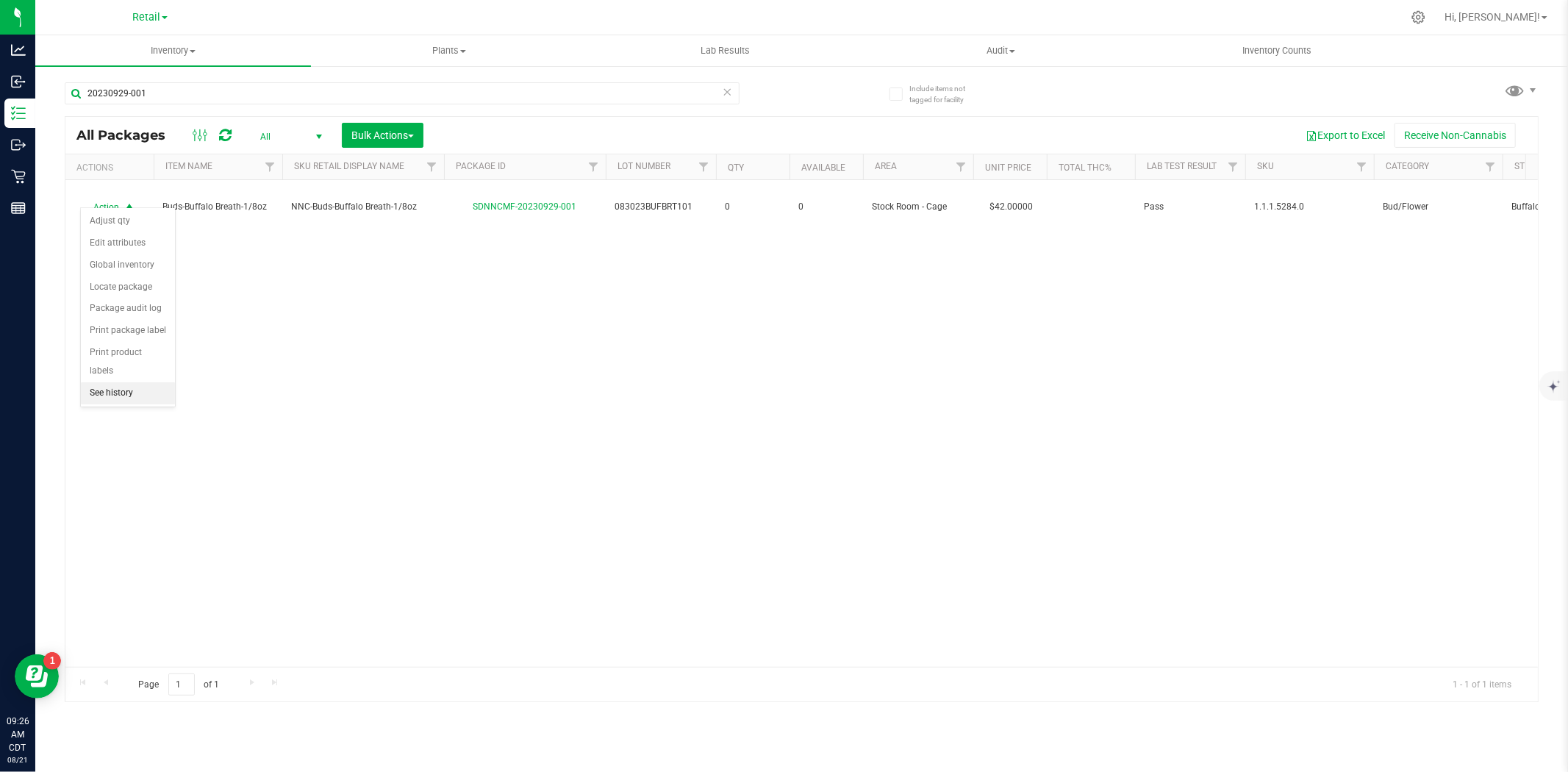
click at [122, 386] on li "See history" at bounding box center [128, 393] width 94 height 22
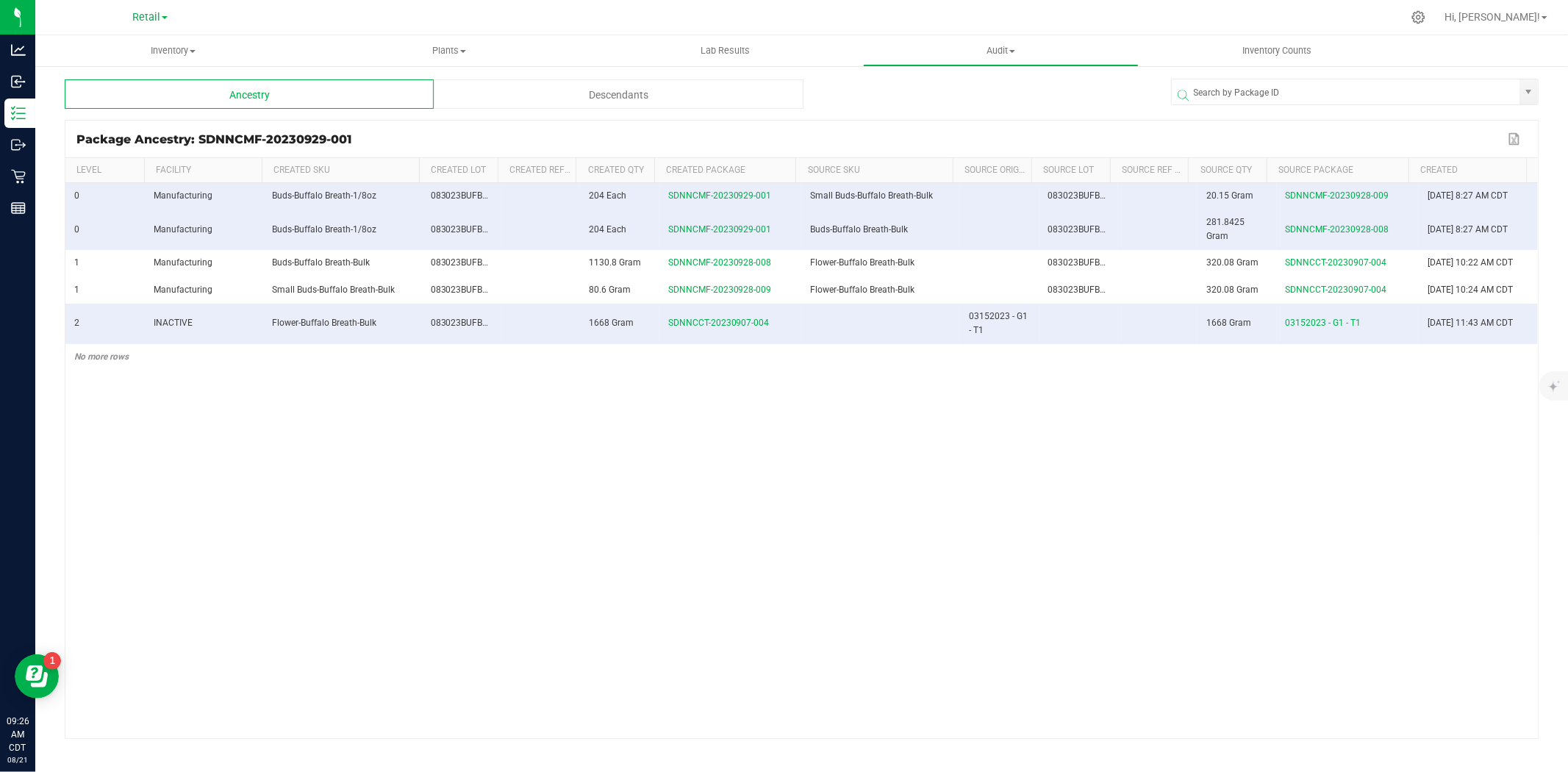
click at [726, 91] on div "Descendants" at bounding box center [617, 93] width 369 height 29
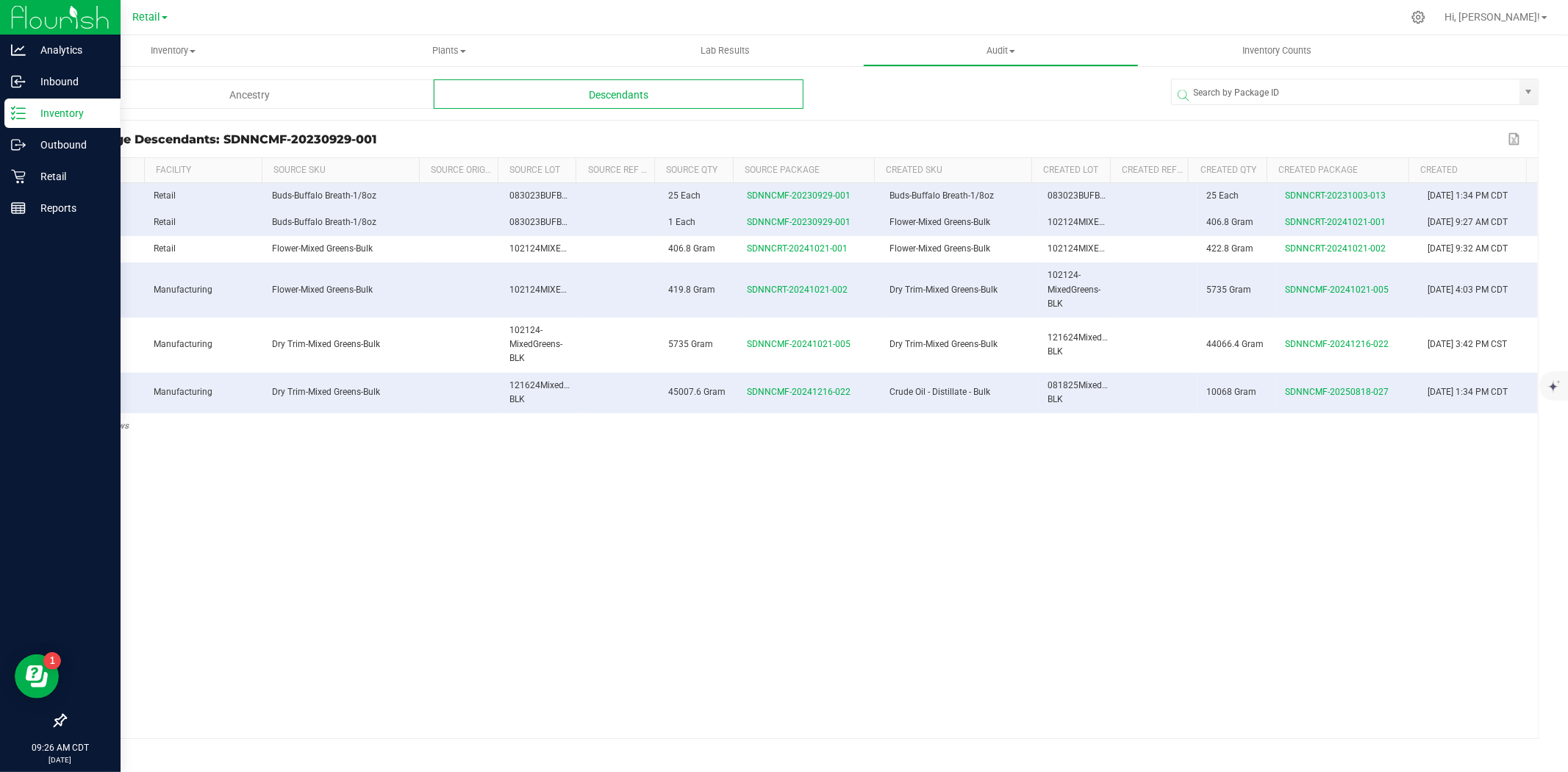
click at [26, 116] on p "Inventory" at bounding box center [70, 113] width 88 height 18
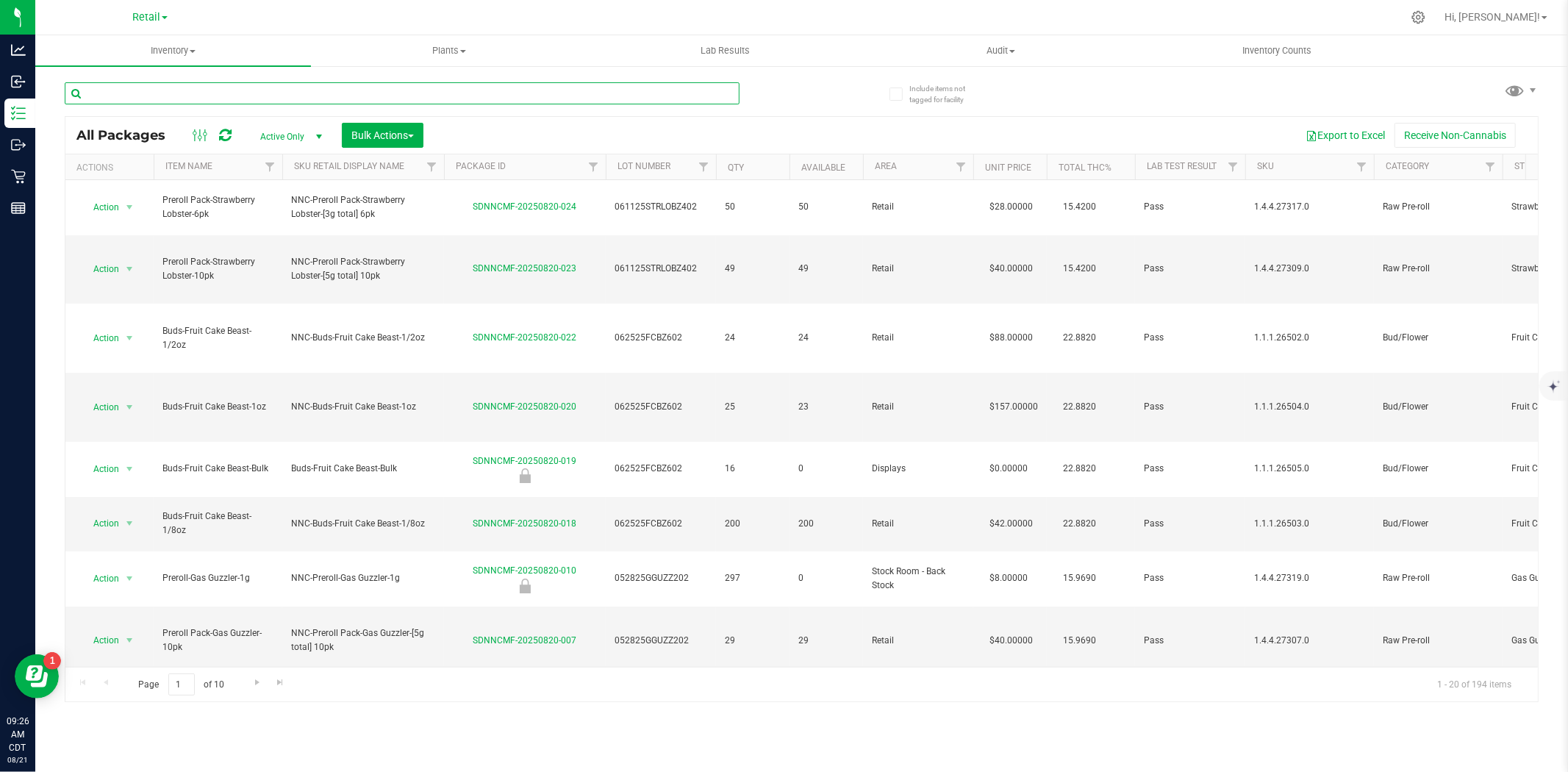
click at [217, 89] on input "text" at bounding box center [402, 93] width 675 height 22
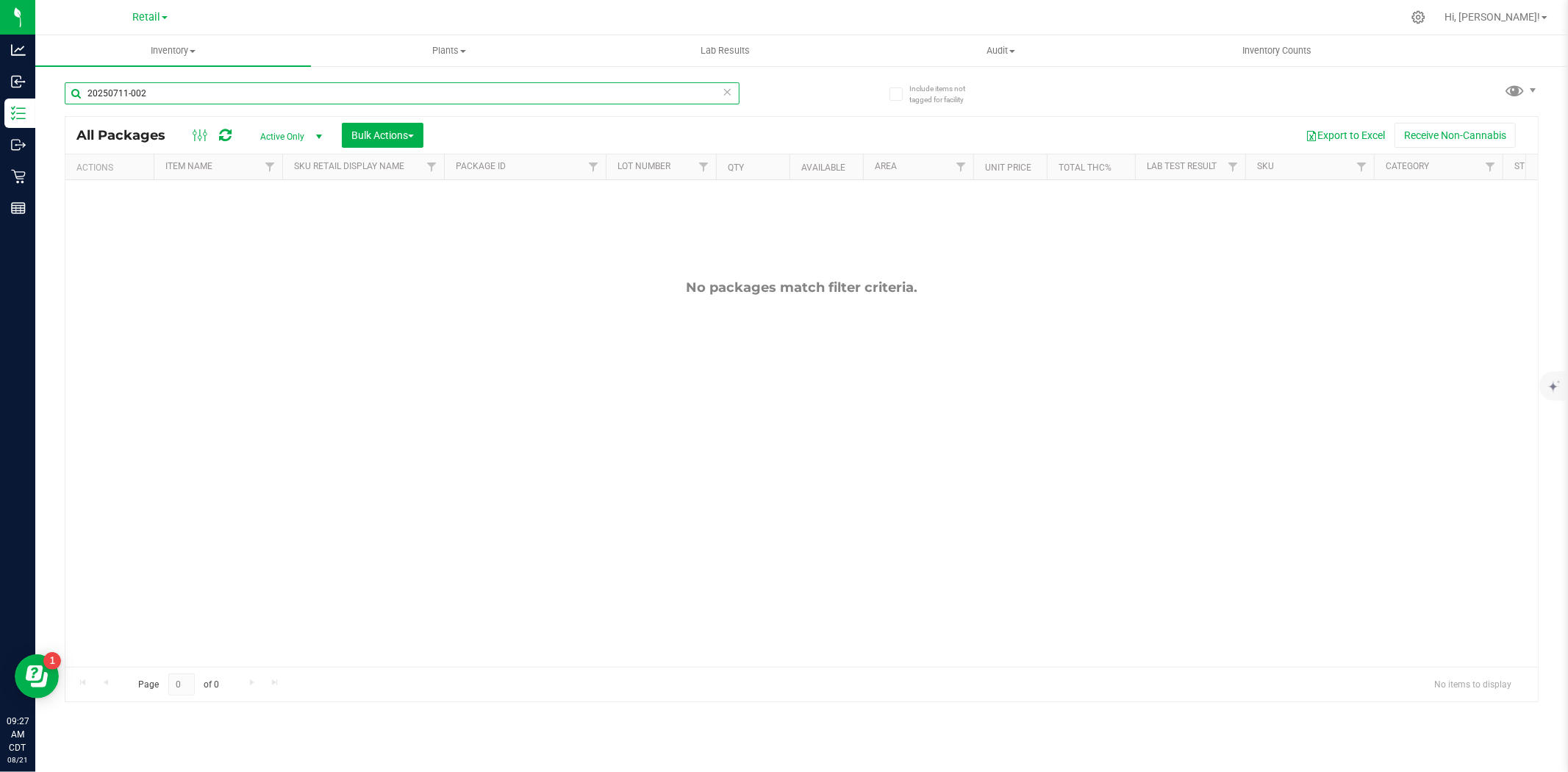
type input "20250711-002"
click at [309, 130] on span "select" at bounding box center [318, 136] width 19 height 21
click at [275, 226] on li "All" at bounding box center [287, 227] width 79 height 22
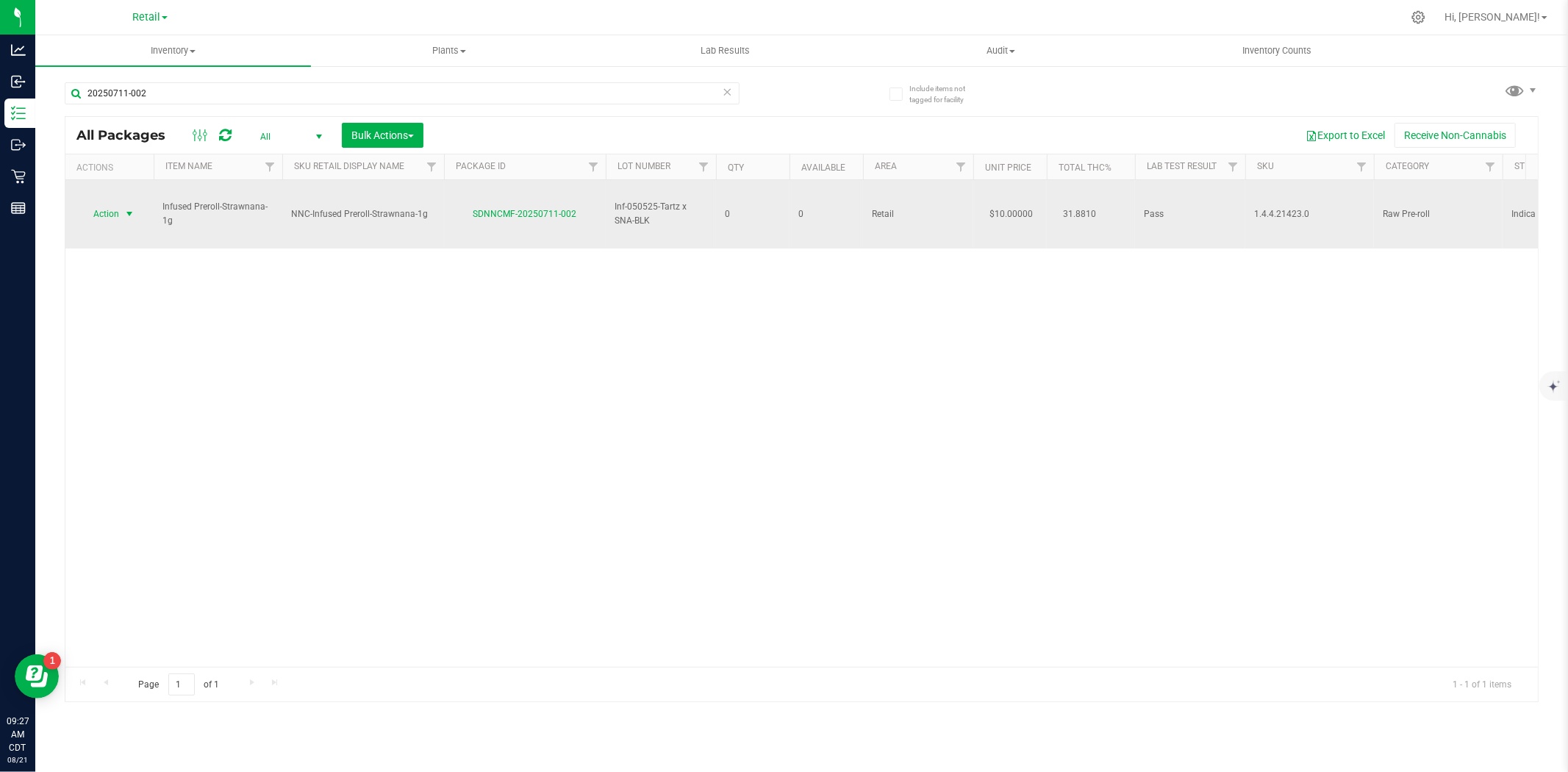
click at [120, 204] on span "Action" at bounding box center [100, 214] width 40 height 21
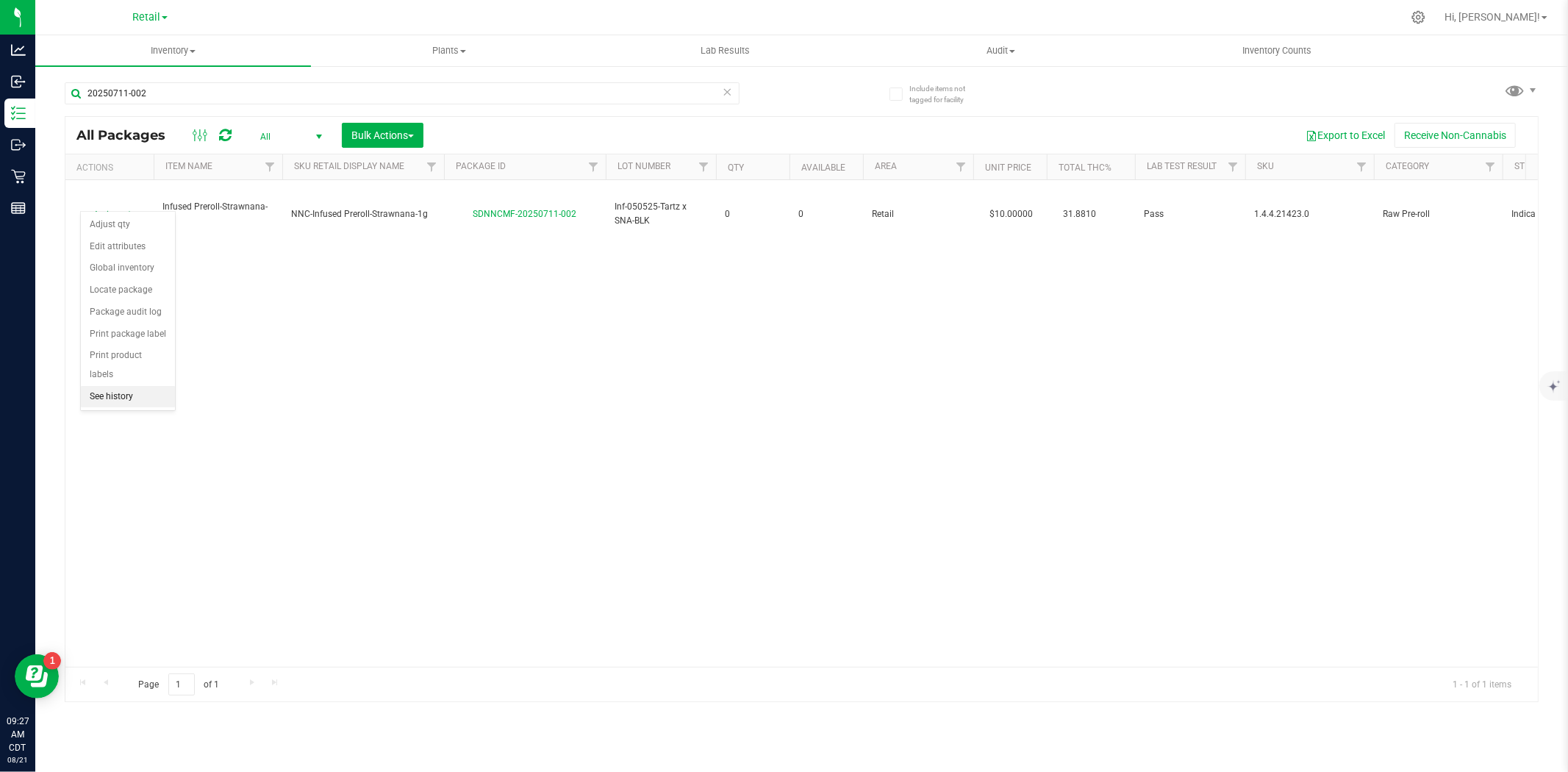
click at [121, 399] on li "See history" at bounding box center [128, 397] width 94 height 22
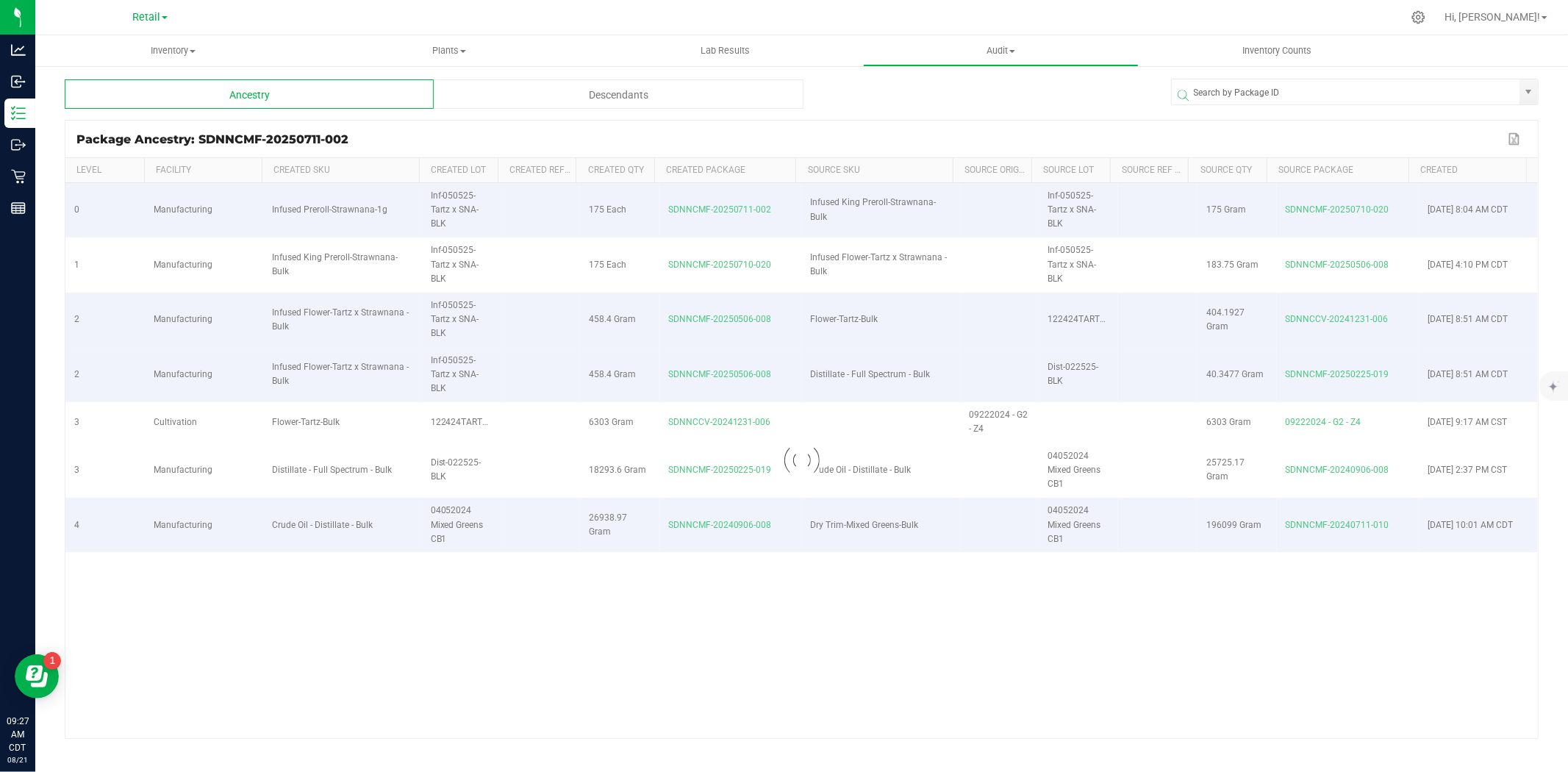
click at [611, 97] on div "Descendants" at bounding box center [617, 93] width 369 height 29
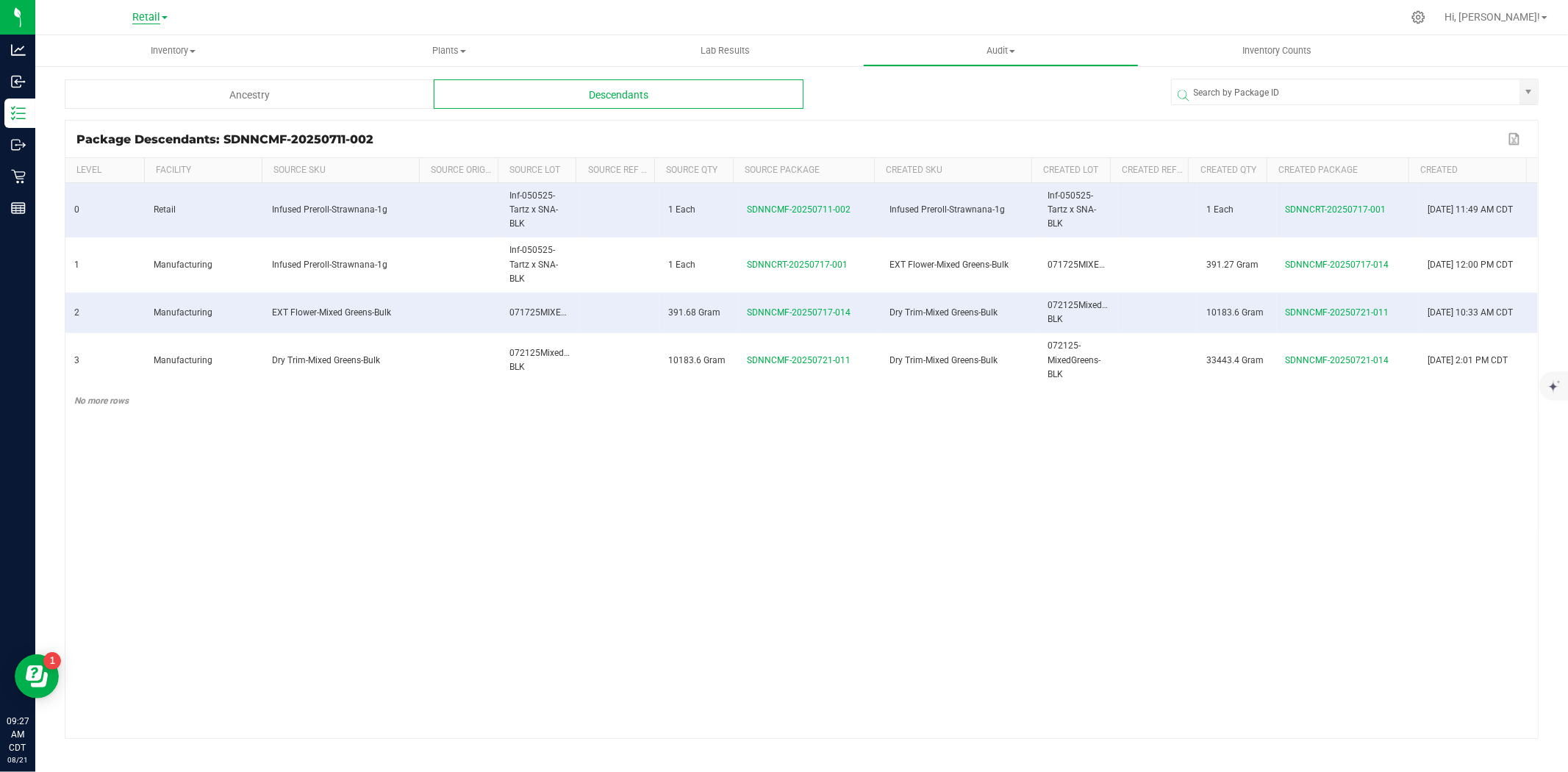
click at [143, 11] on span "Retail" at bounding box center [147, 18] width 28 height 13
click at [405, 177] on th "Source SKU" at bounding box center [340, 170] width 157 height 25
click at [171, 45] on span "Inventory" at bounding box center [173, 50] width 275 height 13
click at [119, 123] on span "Waste log" at bounding box center [79, 123] width 88 height 12
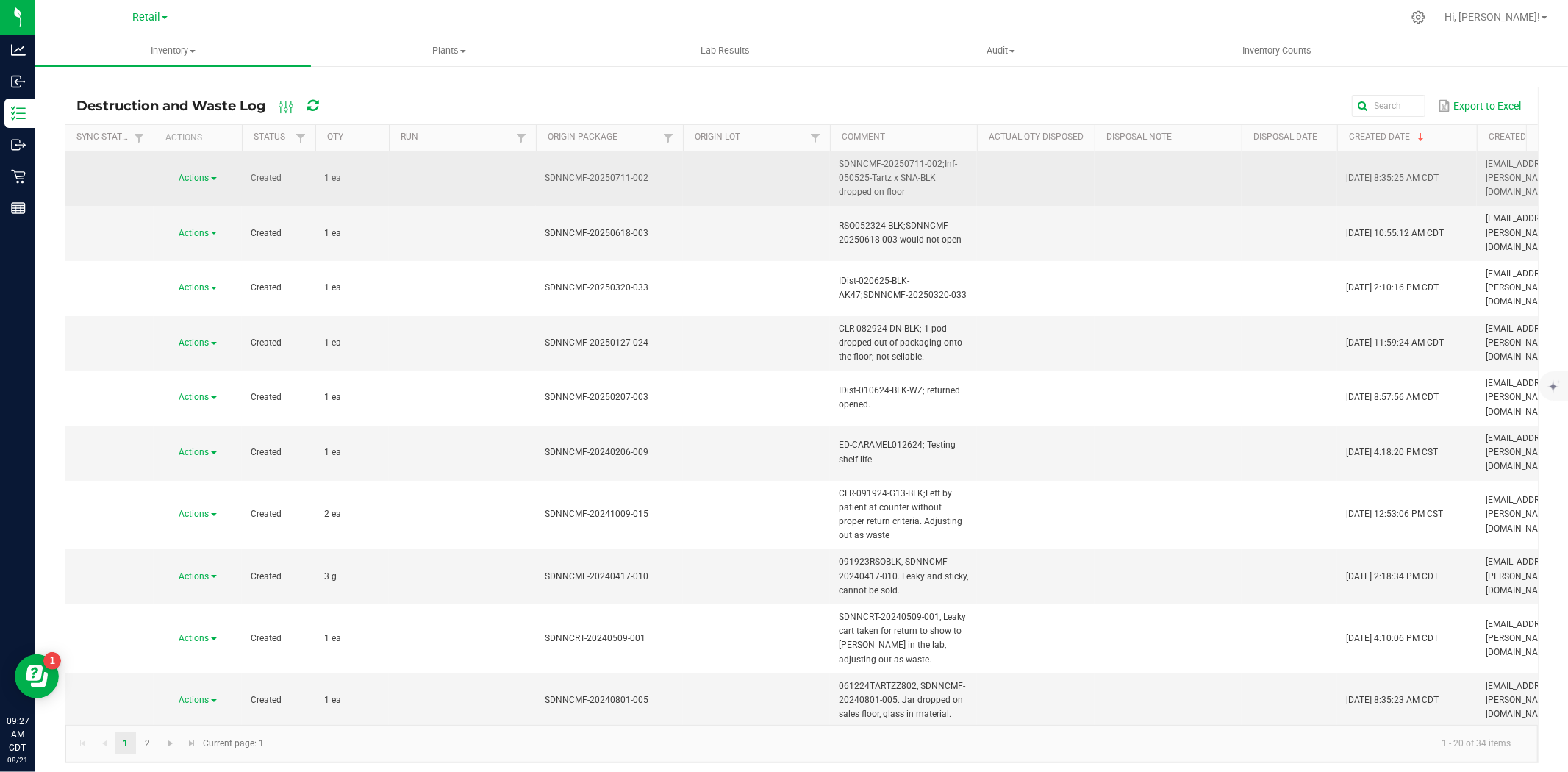
click at [197, 181] on span "Actions" at bounding box center [194, 177] width 30 height 10
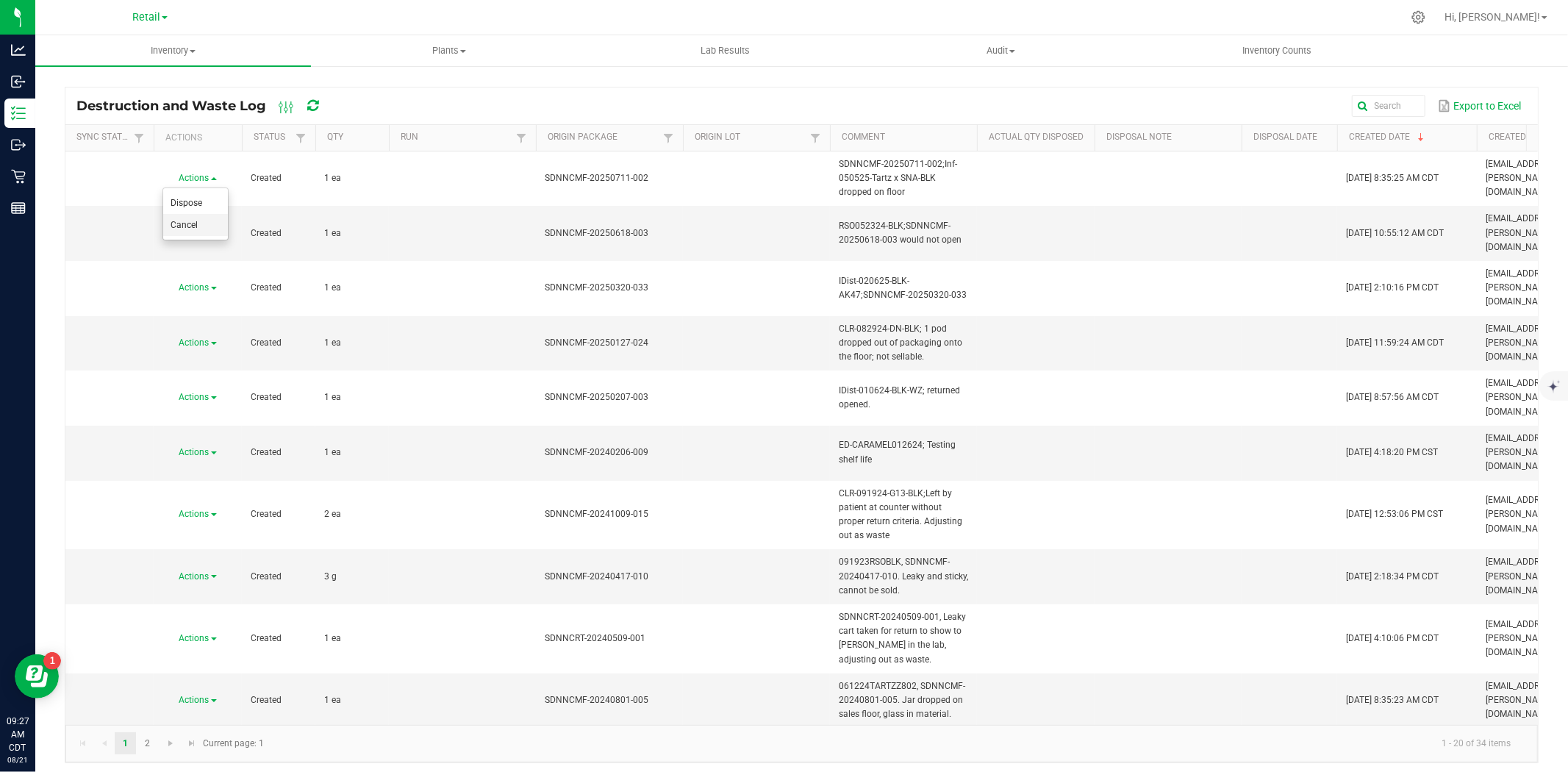
click at [195, 224] on span "Cancel" at bounding box center [184, 224] width 27 height 10
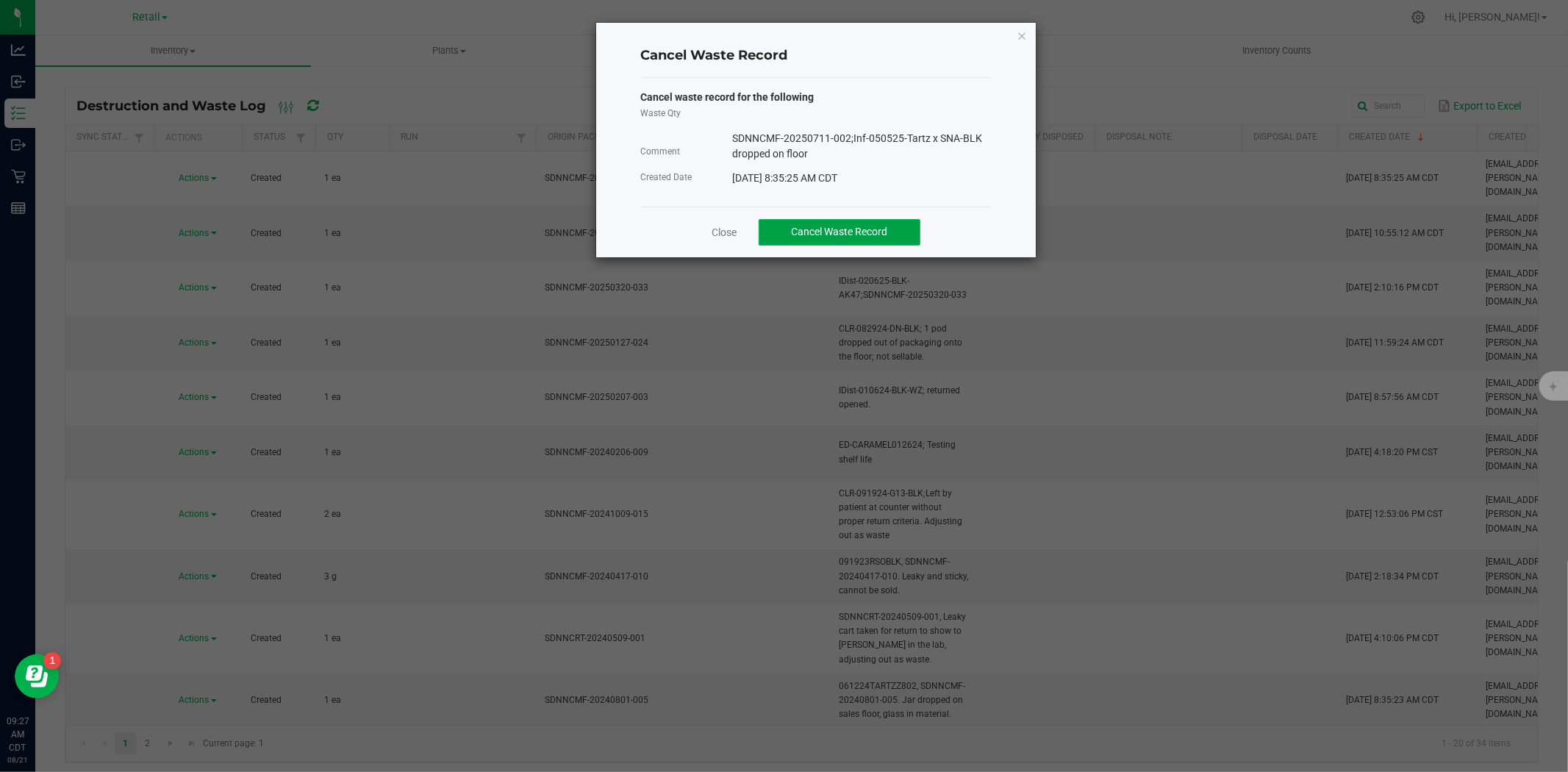
click at [792, 230] on span "Cancel Waste Record" at bounding box center [840, 232] width 96 height 12
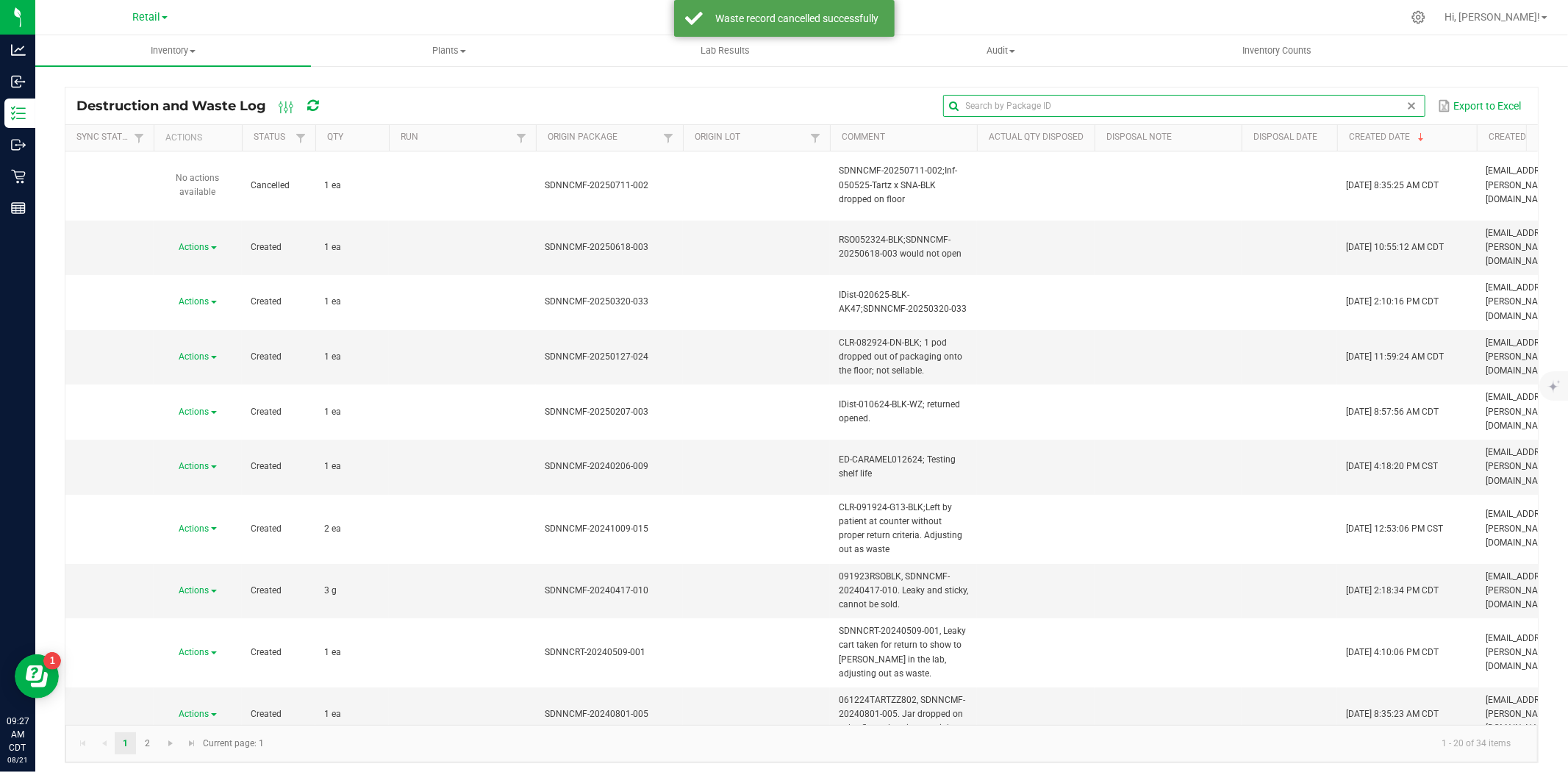
click at [1397, 108] on input "text" at bounding box center [1184, 106] width 482 height 22
type input "083023buf"
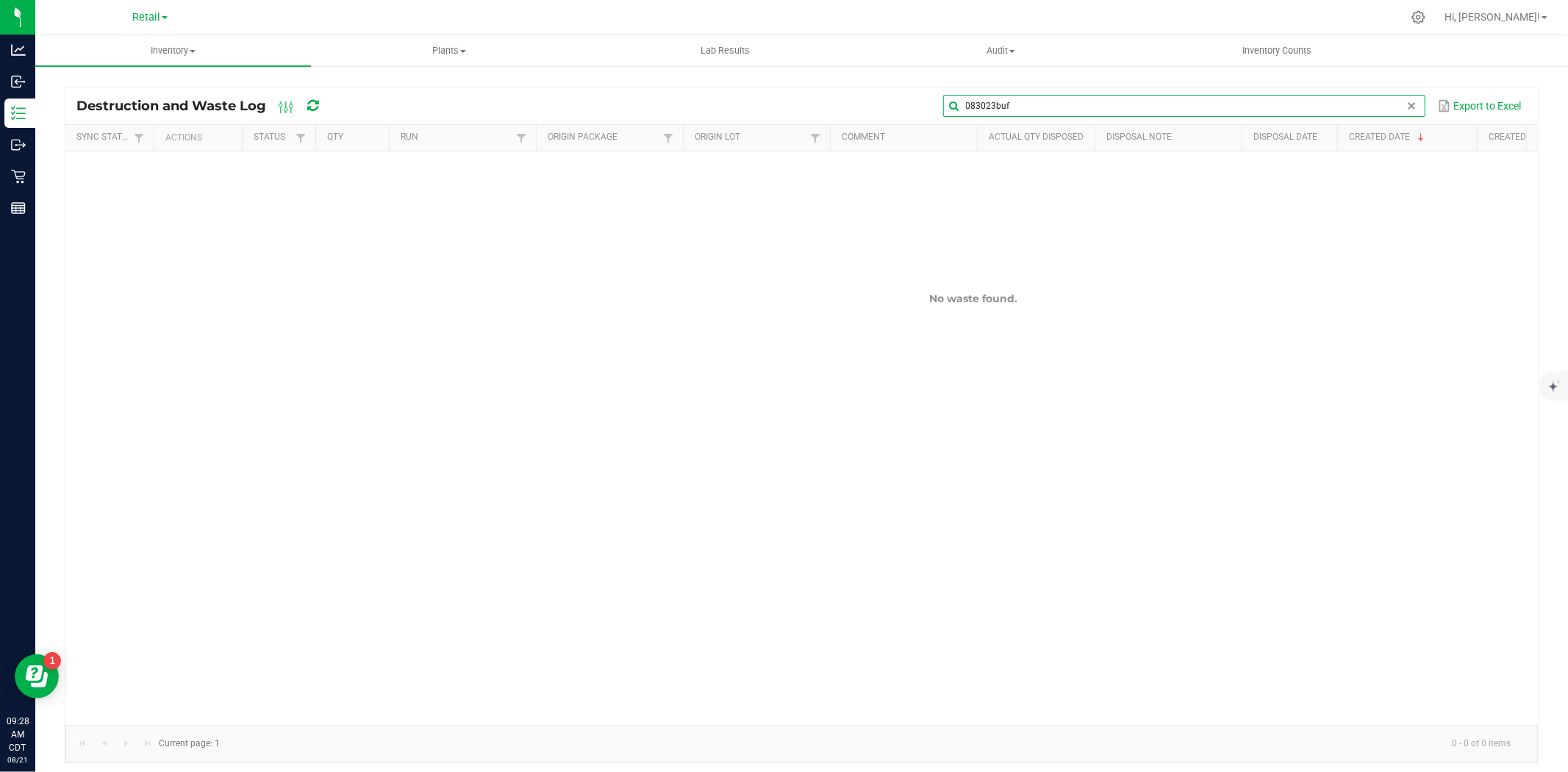
drag, startPoint x: 1042, startPoint y: 112, endPoint x: 870, endPoint y: 112, distance: 172.0
click at [870, 112] on div "083023buf Export to Excel" at bounding box center [935, 105] width 1183 height 25
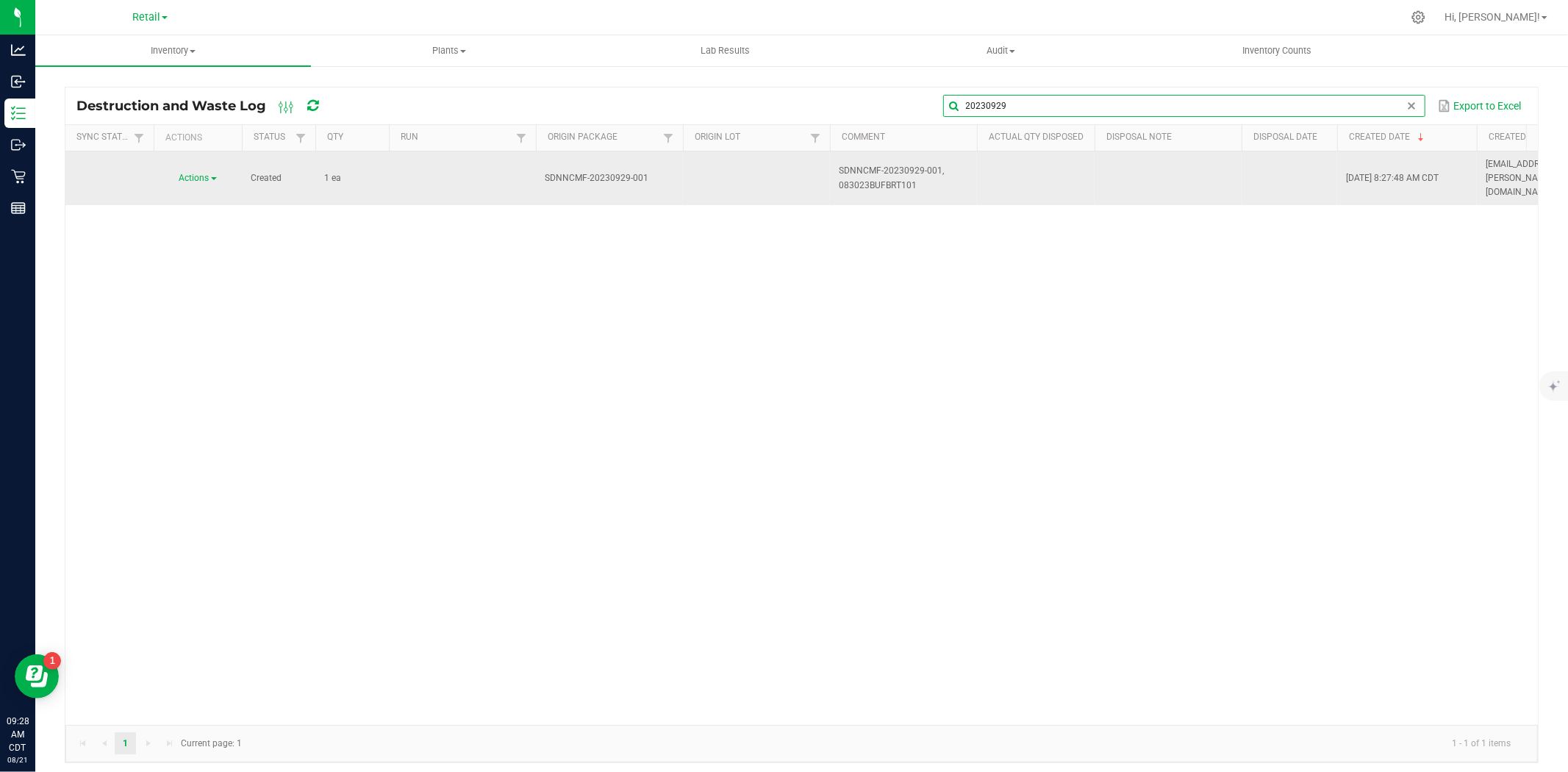
type input "20230929"
click at [207, 173] on span "Actions" at bounding box center [194, 177] width 30 height 10
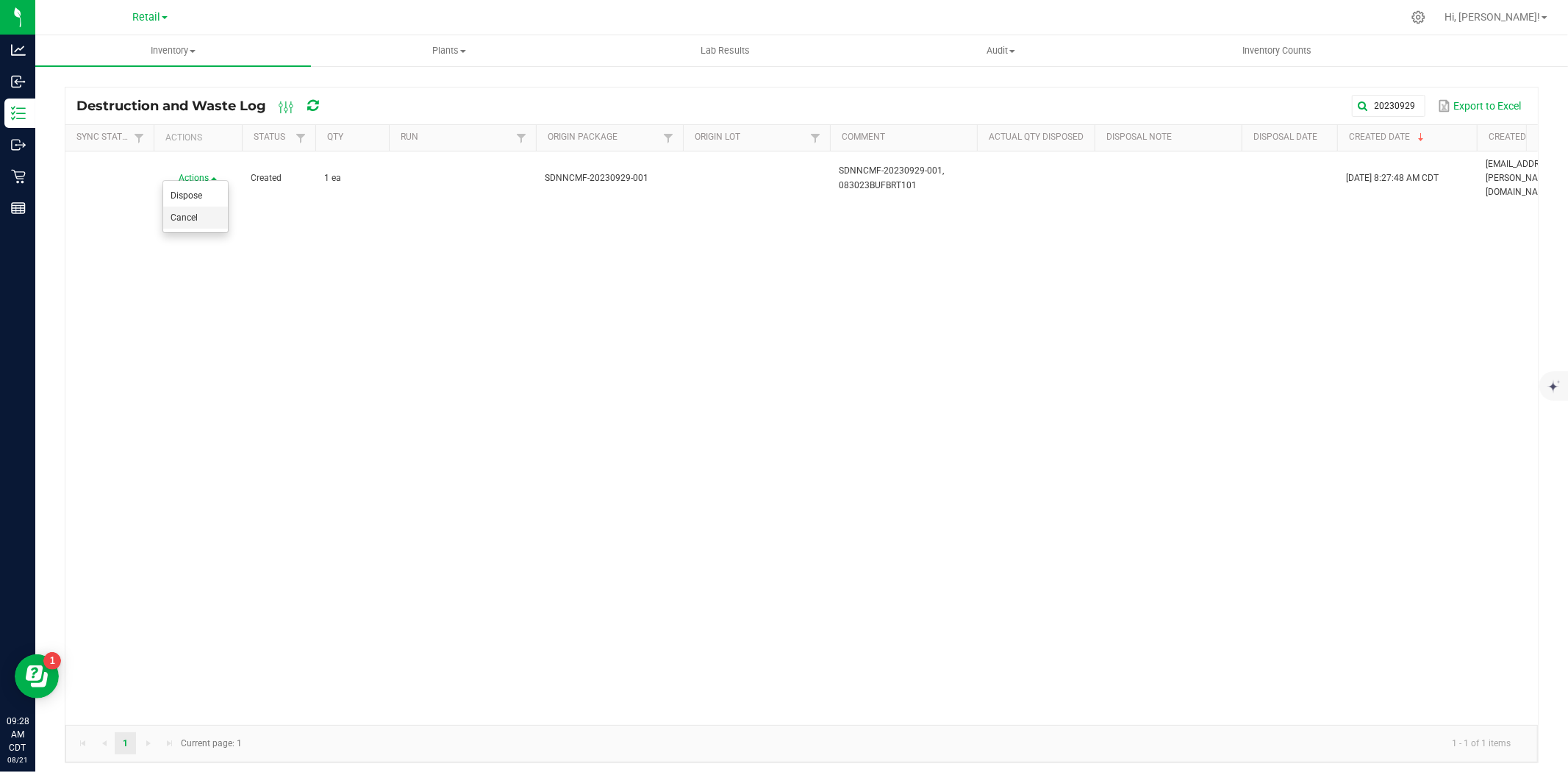
click at [209, 215] on li "Cancel" at bounding box center [195, 218] width 64 height 22
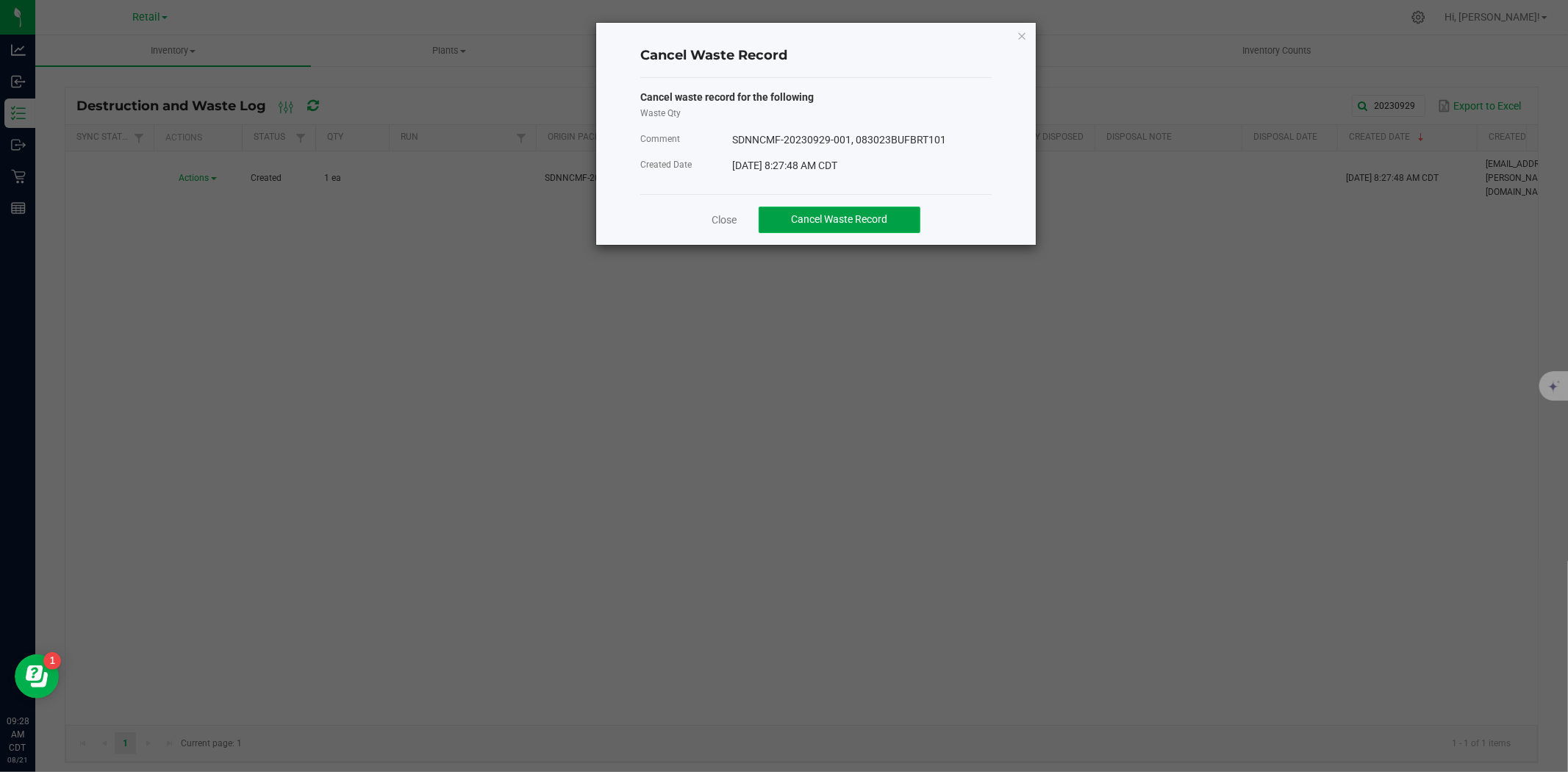
click at [865, 226] on button "Cancel Waste Record" at bounding box center [839, 219] width 162 height 26
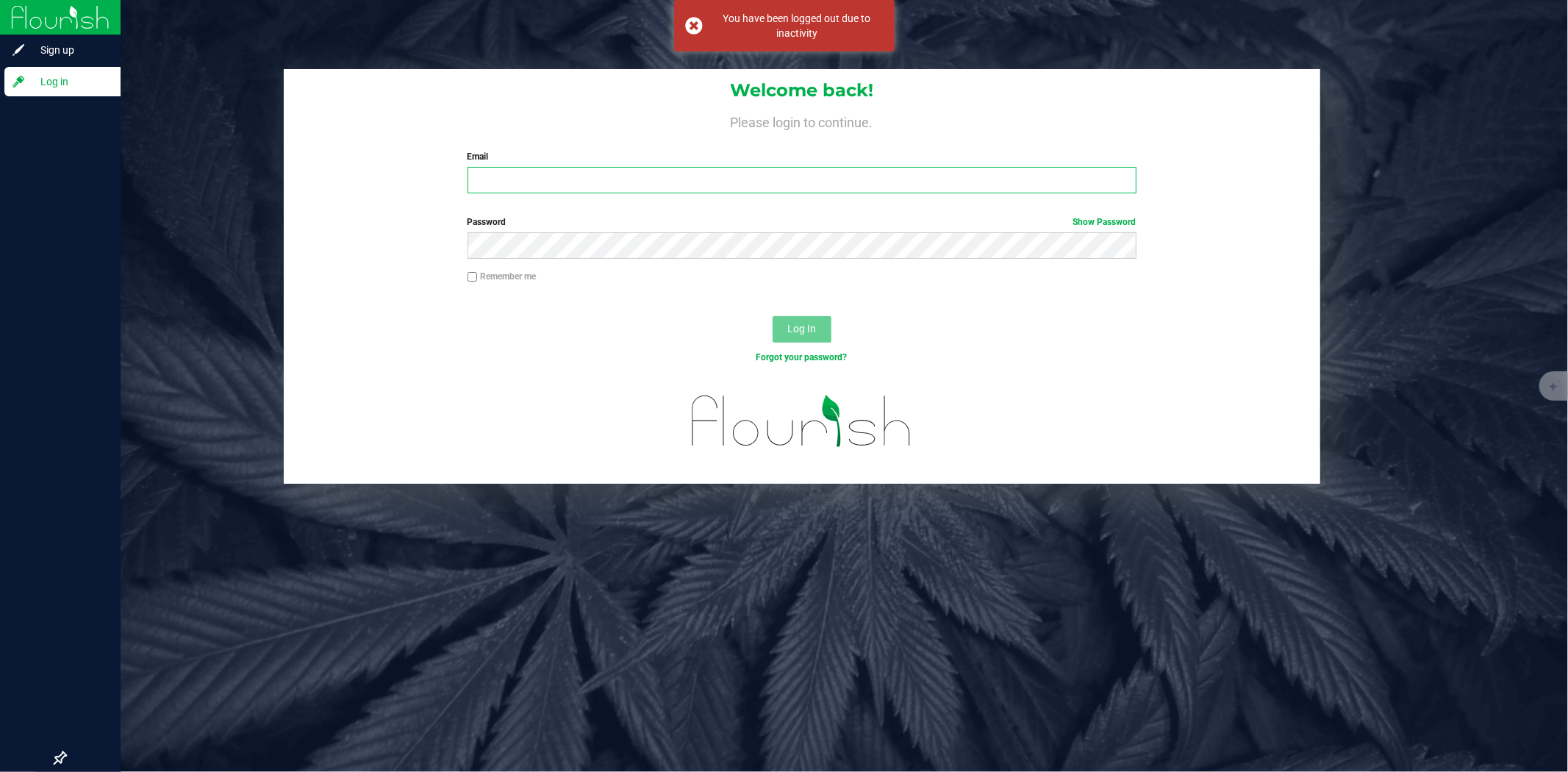
type input "[PERSON_NAME][EMAIL_ADDRESS][PERSON_NAME][DOMAIN_NAME]"
